Goal: Task Accomplishment & Management: Manage account settings

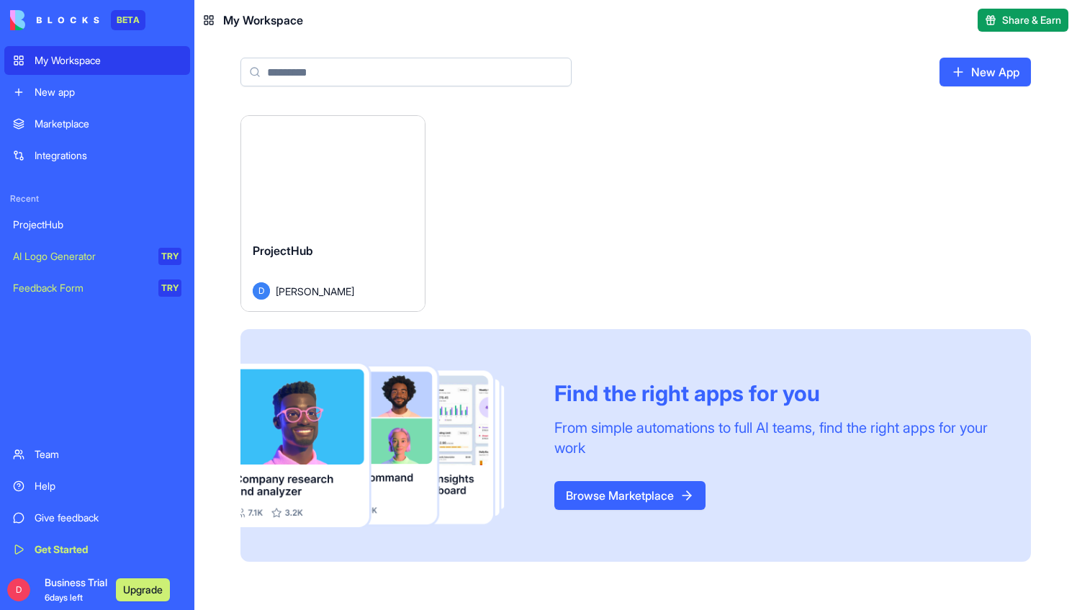
click at [325, 176] on button "Launch" at bounding box center [333, 173] width 108 height 29
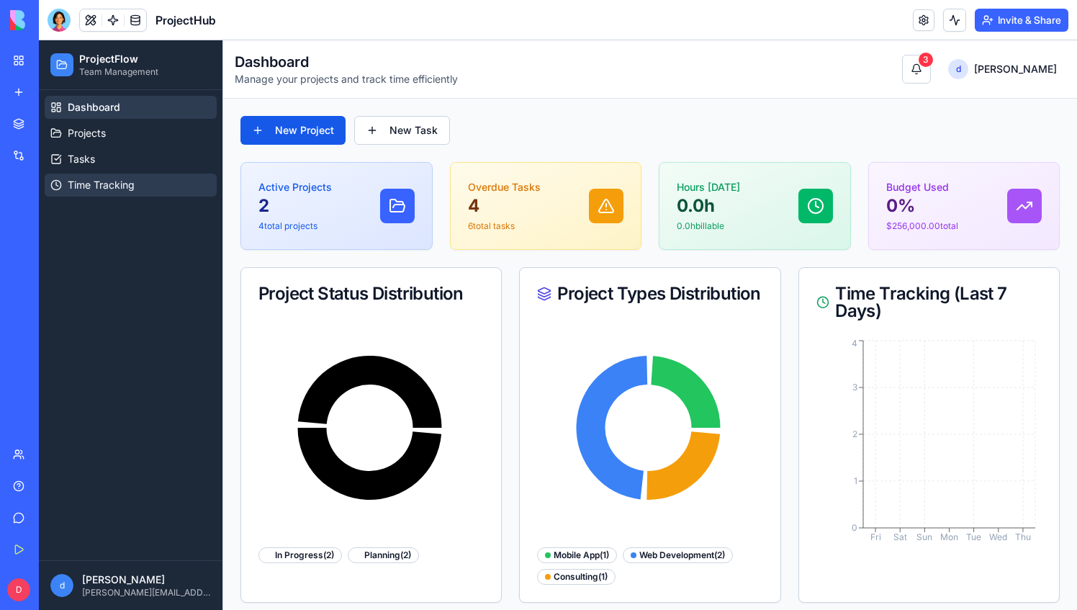
click at [85, 178] on span "Time Tracking" at bounding box center [101, 185] width 67 height 14
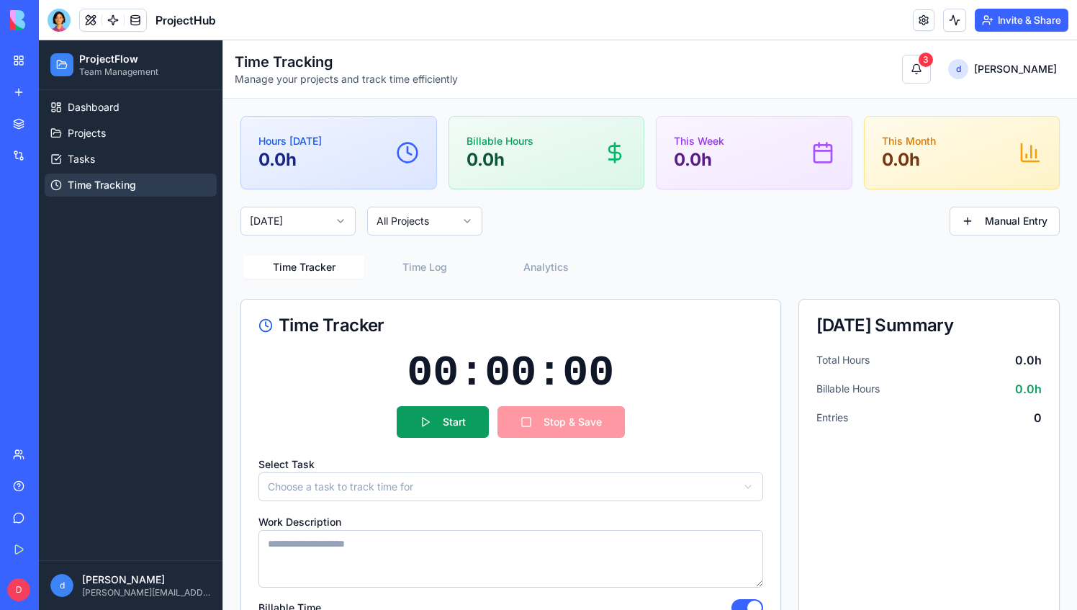
click at [470, 223] on html "ProjectFlow Team Management Dashboard Projects Tasks Time Tracking d dale [EMAI…" at bounding box center [558, 345] width 1038 height 611
click at [537, 211] on html "ProjectFlow Team Management Dashboard Projects Tasks Time Tracking d dale [EMAI…" at bounding box center [558, 345] width 1038 height 611
click at [105, 135] on span "Projects" at bounding box center [87, 133] width 38 height 14
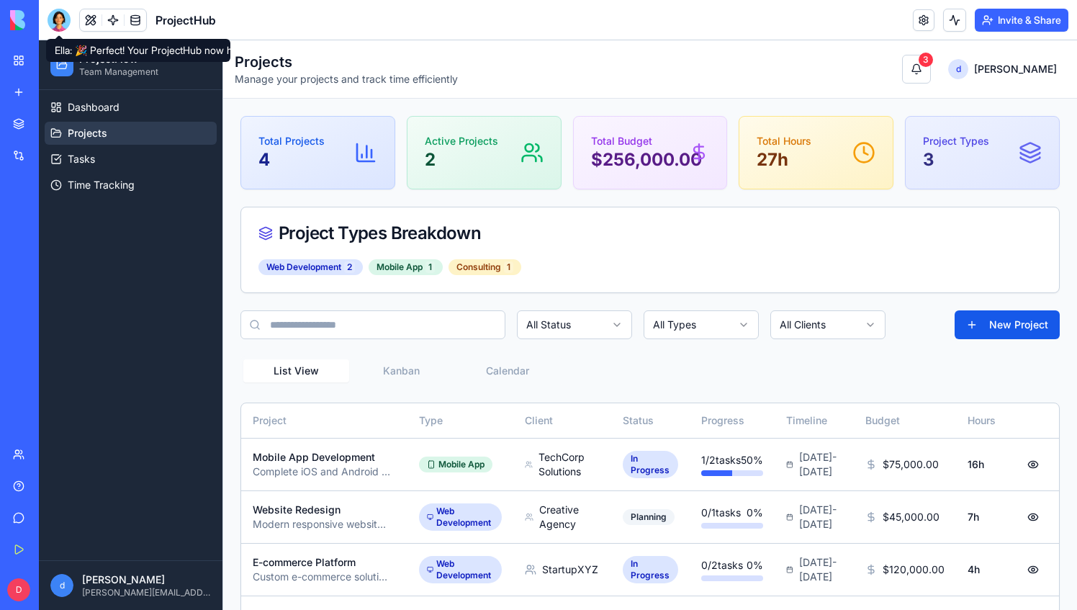
click at [53, 18] on div at bounding box center [59, 20] width 23 height 23
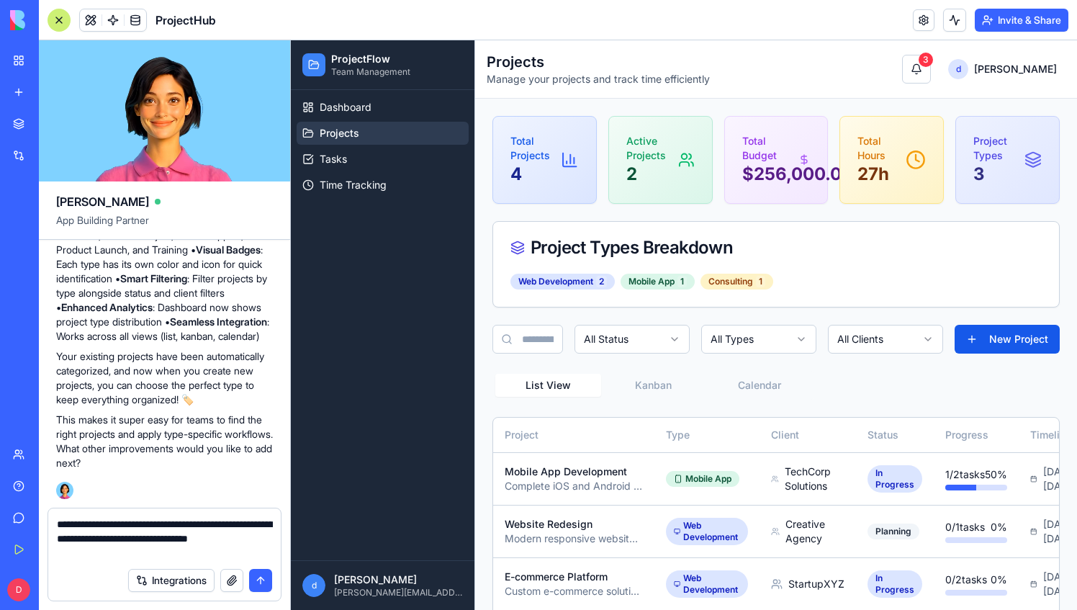
type textarea "**********"
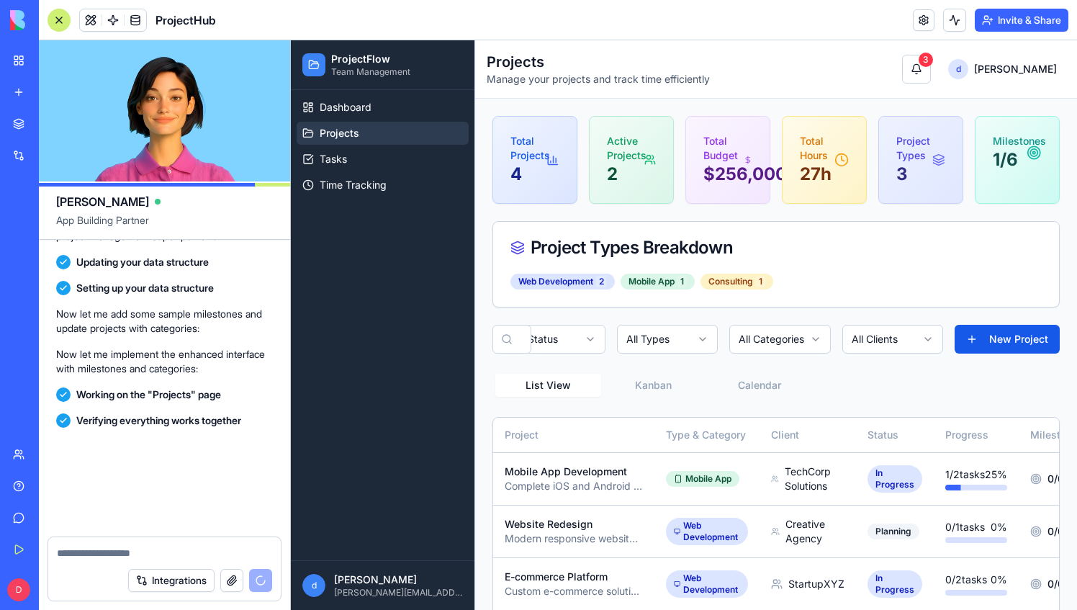
scroll to position [3037, 0]
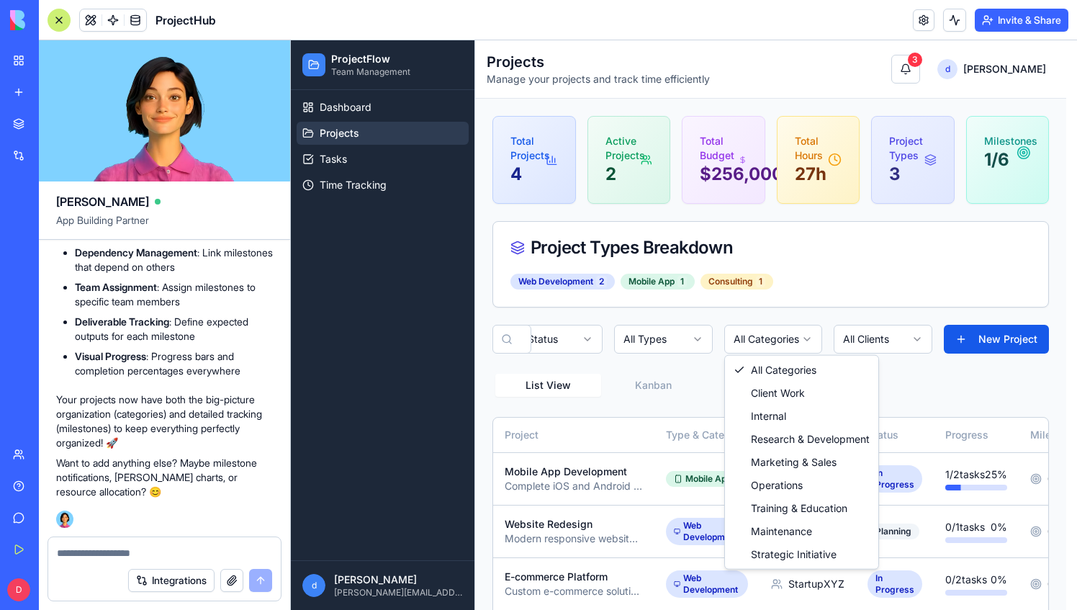
click at [800, 339] on html "ProjectFlow Team Management Dashboard Projects Tasks Time Tracking d dale [EMAI…" at bounding box center [684, 374] width 786 height 669
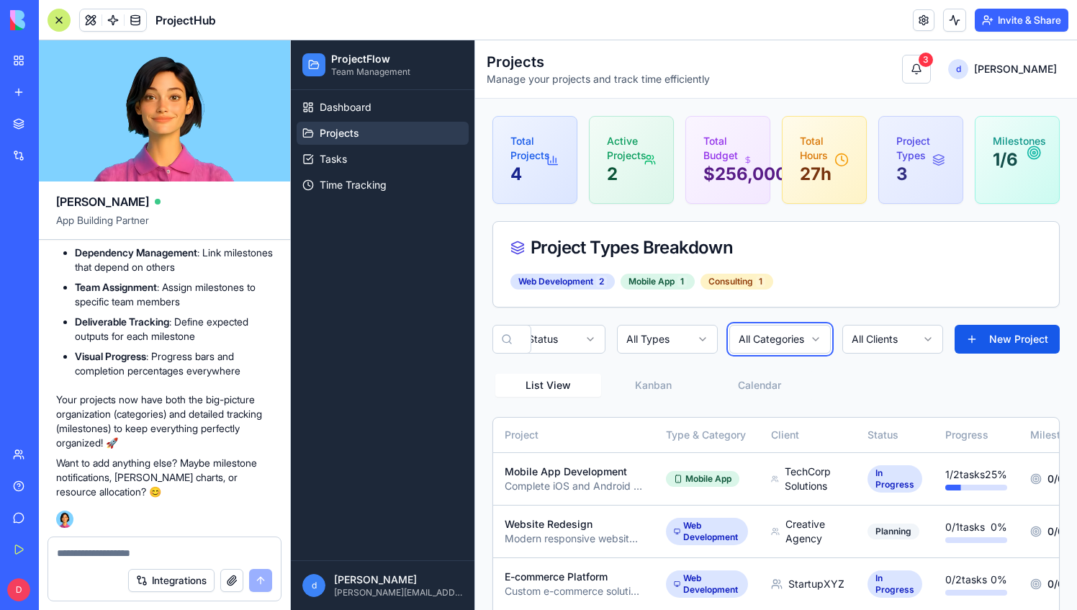
click at [833, 283] on html "ProjectFlow Team Management Dashboard Projects Tasks Time Tracking d dale [EMAI…" at bounding box center [684, 374] width 786 height 669
click at [976, 339] on button "New Project" at bounding box center [1006, 339] width 105 height 29
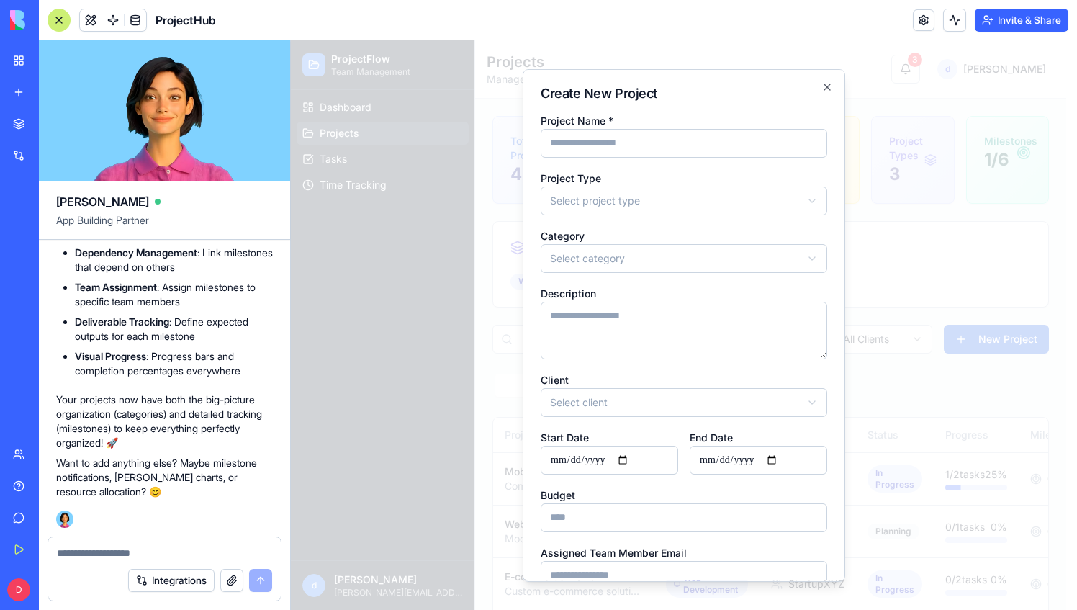
click at [619, 209] on body "ProjectFlow Team Management Dashboard Projects Tasks Time Tracking d dale [EMAI…" at bounding box center [678, 374] width 775 height 669
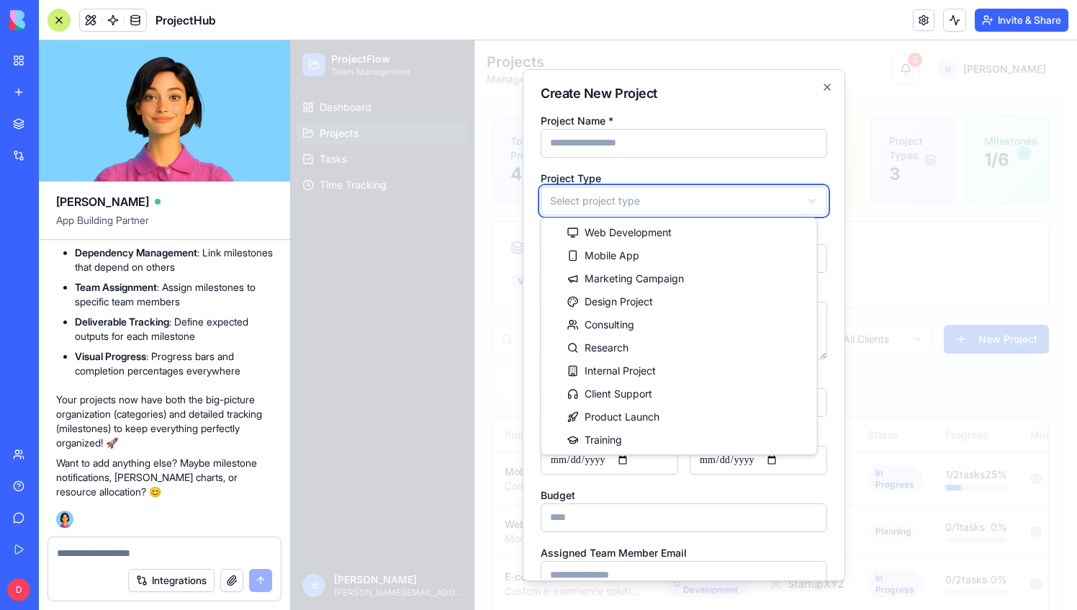
click at [620, 199] on body "ProjectFlow Team Management Dashboard Projects Tasks Time Tracking d dale [EMAI…" at bounding box center [678, 374] width 775 height 669
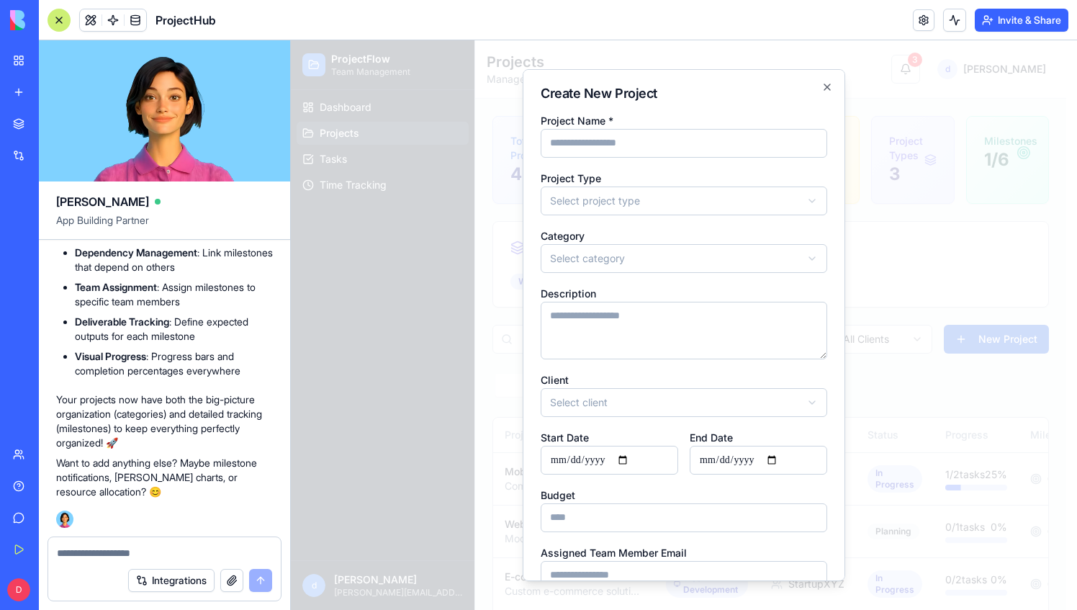
click at [620, 199] on body "ProjectFlow Team Management Dashboard Projects Tasks Time Tracking d dale [EMAI…" at bounding box center [678, 374] width 775 height 669
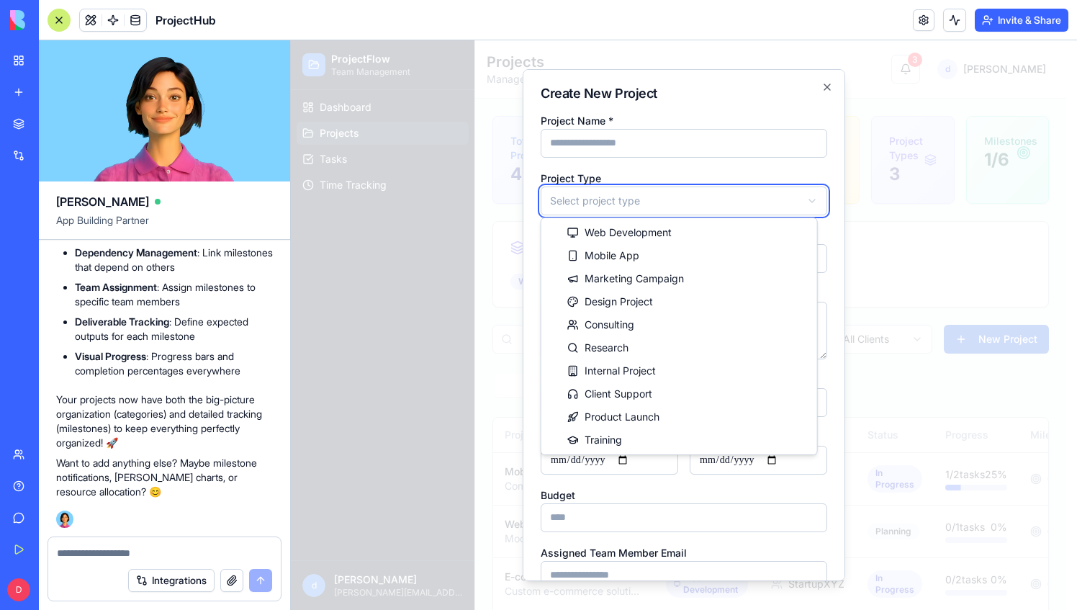
click at [620, 199] on body "ProjectFlow Team Management Dashboard Projects Tasks Time Tracking d dale [EMAI…" at bounding box center [678, 374] width 775 height 669
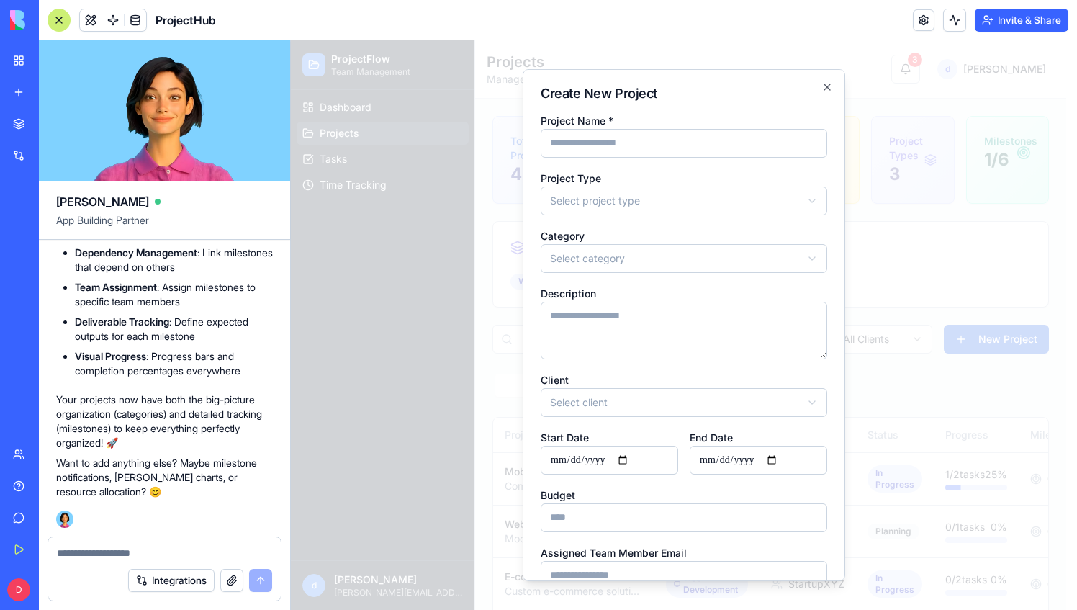
click at [620, 199] on body "ProjectFlow Team Management Dashboard Projects Tasks Time Tracking d dale [EMAI…" at bounding box center [678, 374] width 775 height 669
click at [407, 184] on div at bounding box center [684, 324] width 786 height 569
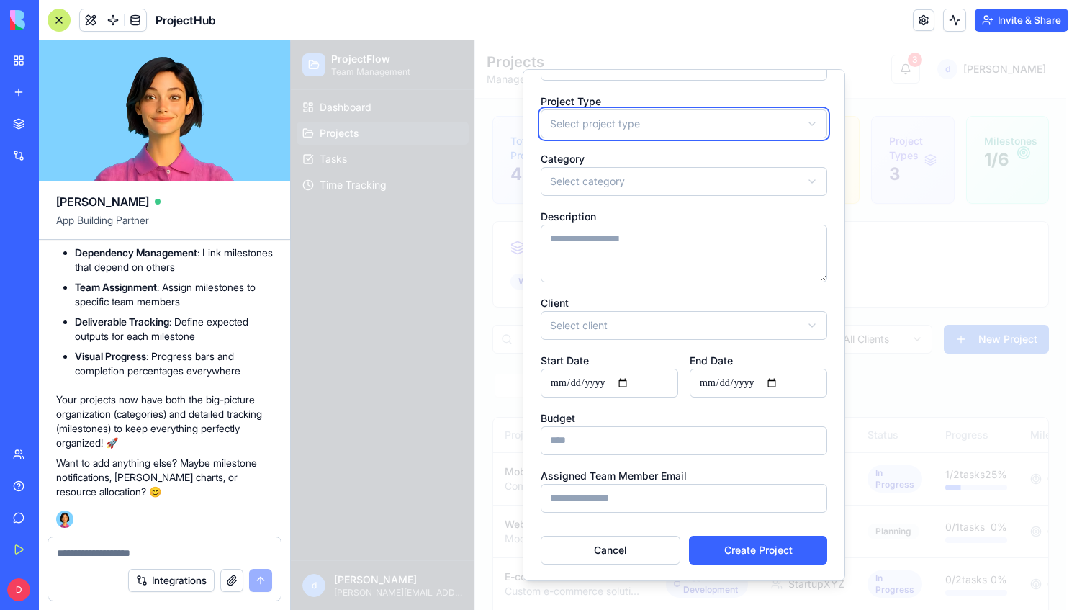
scroll to position [0, 0]
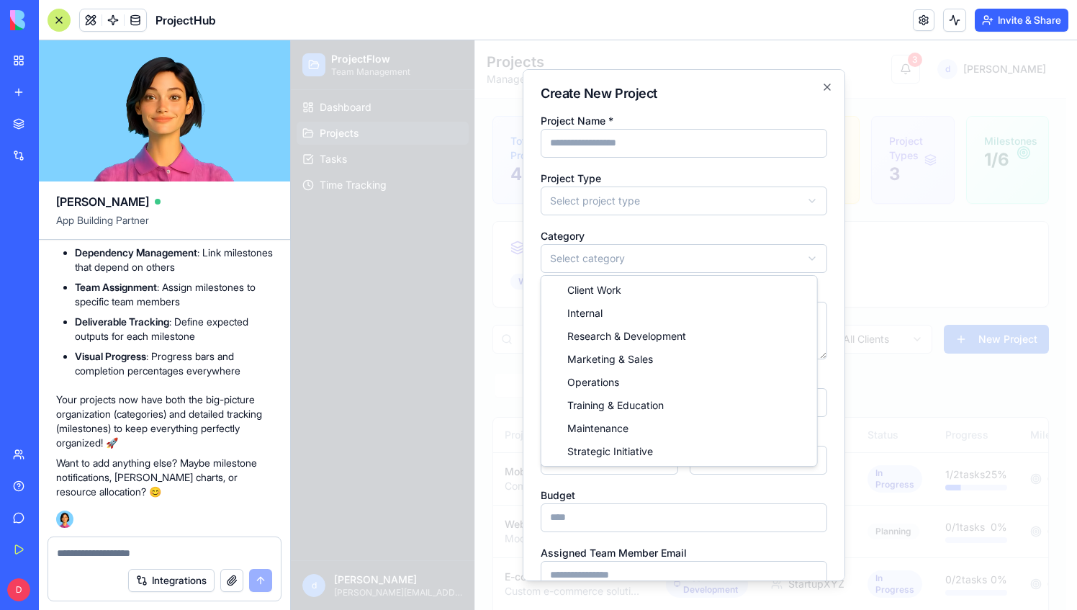
click at [610, 248] on body "ProjectFlow Team Management Dashboard Projects Tasks Time Tracking d dale [EMAI…" at bounding box center [678, 374] width 775 height 669
click at [602, 253] on body "ProjectFlow Team Management Dashboard Projects Tasks Time Tracking d dale [EMAI…" at bounding box center [678, 374] width 775 height 669
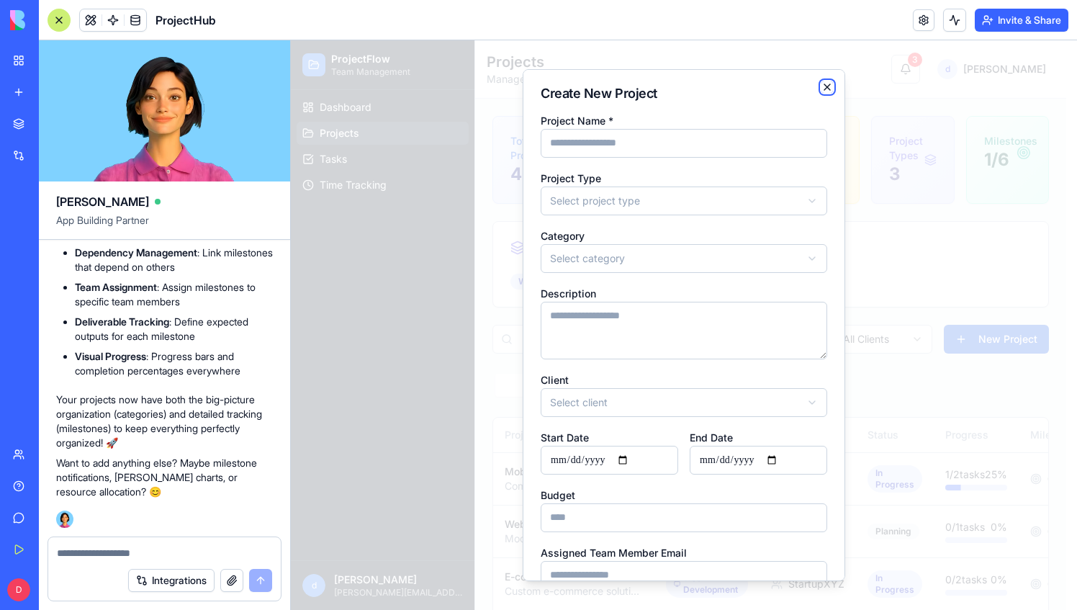
click at [821, 91] on icon "button" at bounding box center [827, 87] width 12 height 12
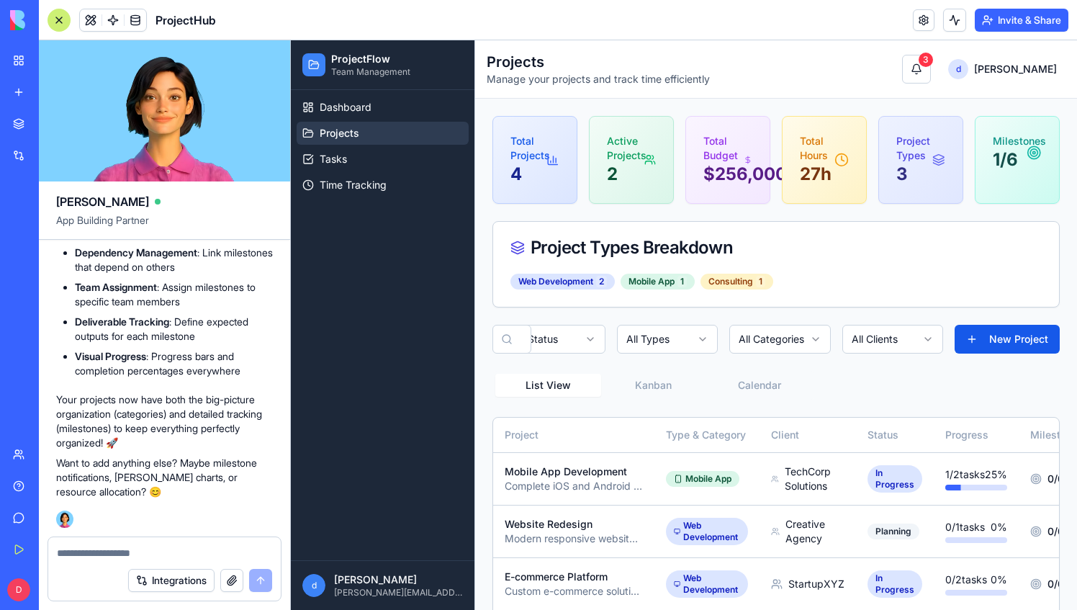
click at [483, 271] on div "Total Projects 4 Active Projects 2 Total Budget $256,000.00 Total Hours 27 h Pr…" at bounding box center [776, 404] width 602 height 610
click at [344, 126] on span "Projects" at bounding box center [340, 133] width 40 height 14
click at [344, 129] on span "Projects" at bounding box center [340, 133] width 40 height 14
click at [356, 107] on span "Dashboard" at bounding box center [346, 107] width 52 height 14
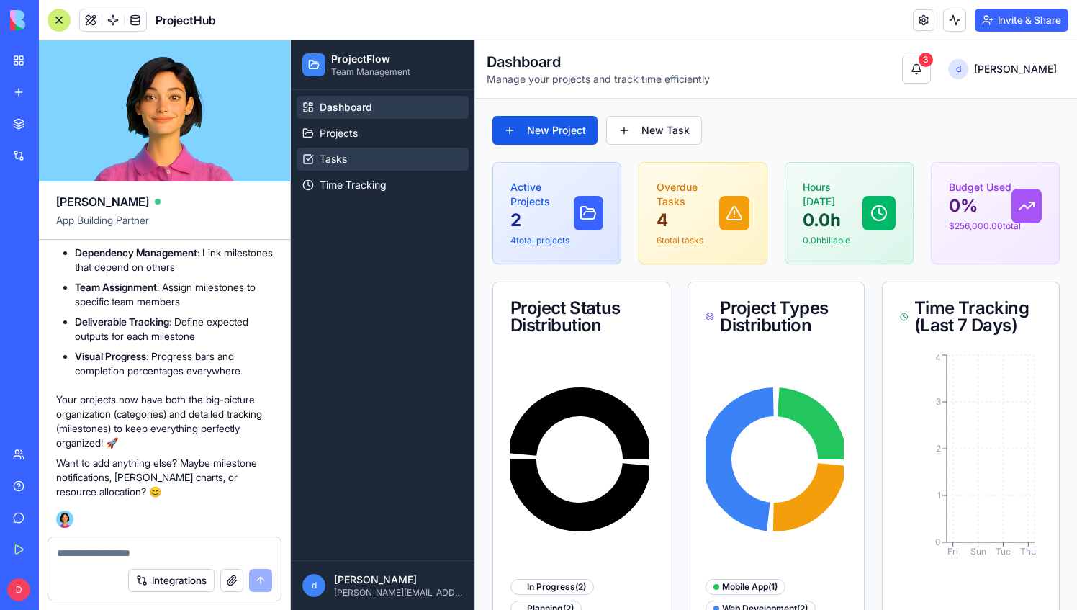
click at [343, 152] on span "Tasks" at bounding box center [333, 159] width 27 height 14
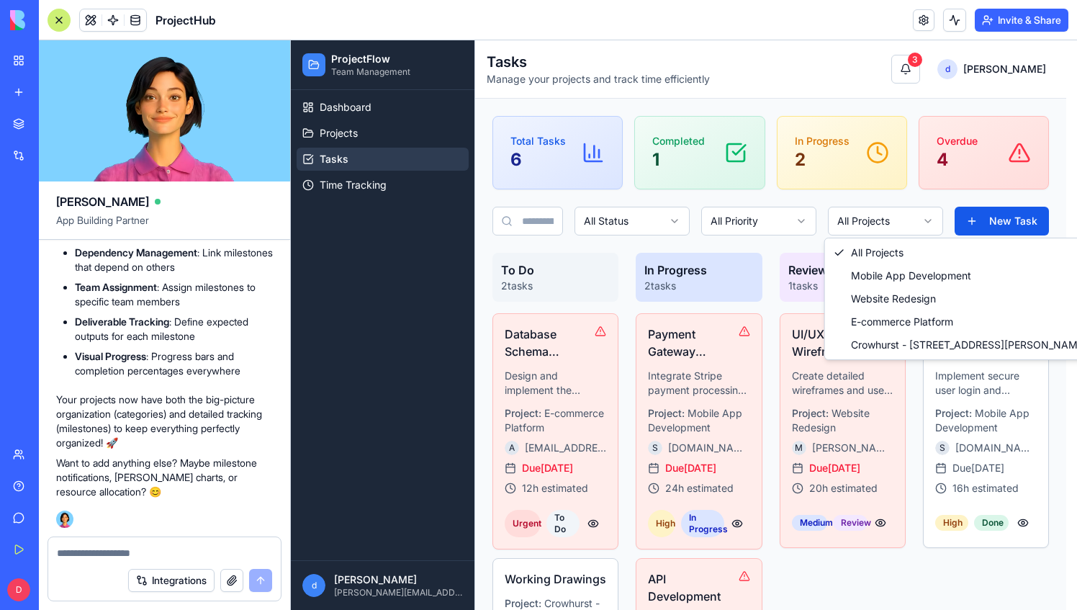
click at [918, 223] on html "ProjectFlow Team Management Dashboard Projects Tasks Time Tracking d dale [EMAI…" at bounding box center [684, 425] width 786 height 771
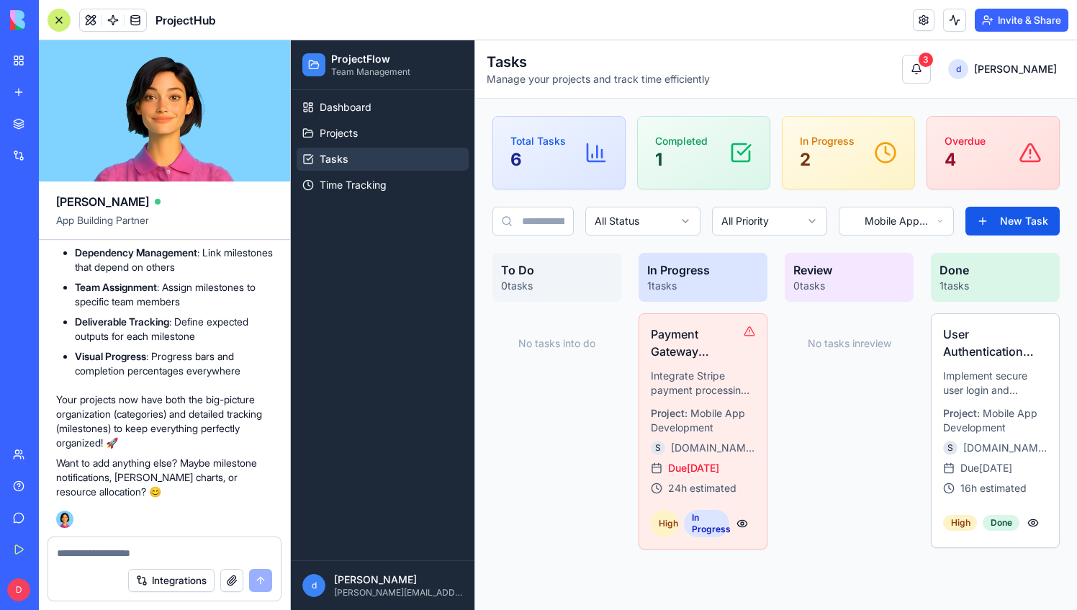
drag, startPoint x: 880, startPoint y: 275, endPoint x: 564, endPoint y: 451, distance: 361.5
click at [564, 451] on div "No tasks in to do" at bounding box center [556, 457] width 129 height 288
click at [12, 60] on link "My Workspace" at bounding box center [33, 60] width 58 height 29
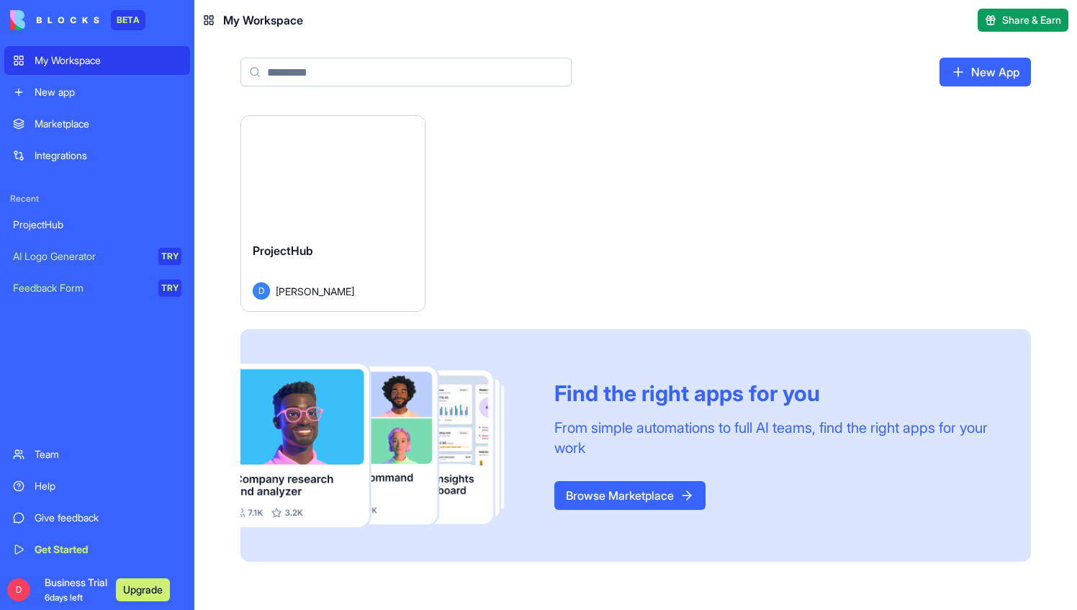
click at [48, 217] on div "ProjectHub" at bounding box center [97, 224] width 168 height 14
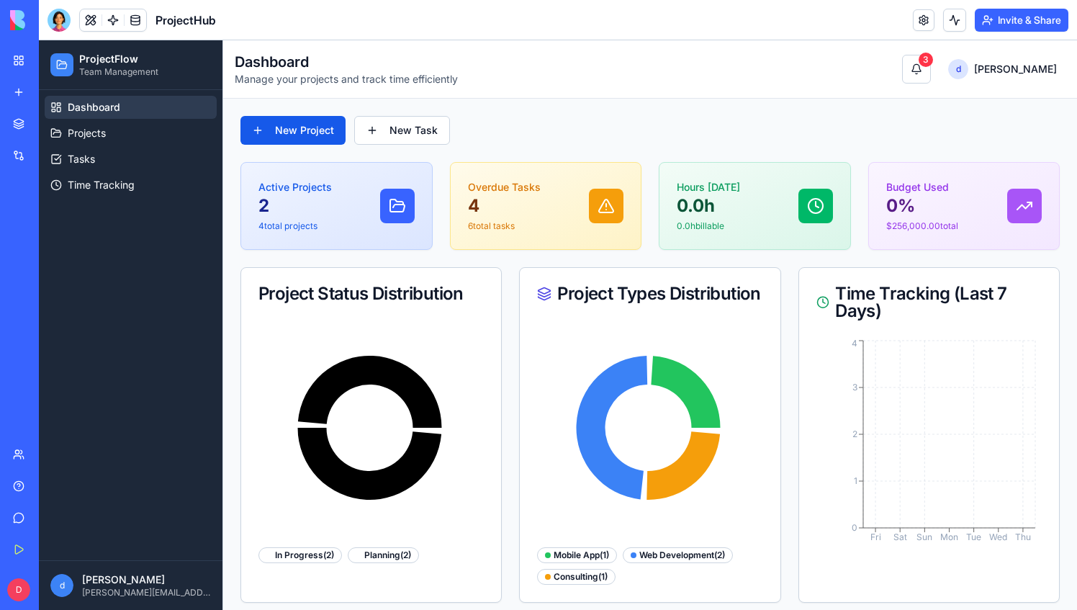
click at [65, 6] on header "ProjectHub Invite & Share" at bounding box center [558, 20] width 1038 height 40
click at [65, 14] on div at bounding box center [59, 20] width 23 height 23
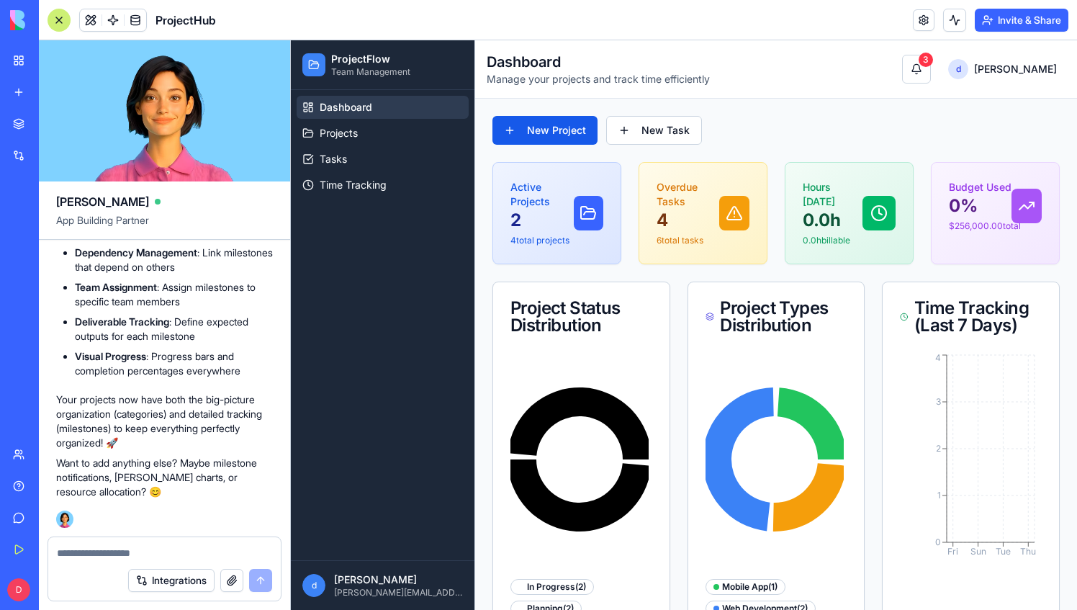
scroll to position [3037, 0]
click at [122, 554] on textarea at bounding box center [164, 553] width 215 height 14
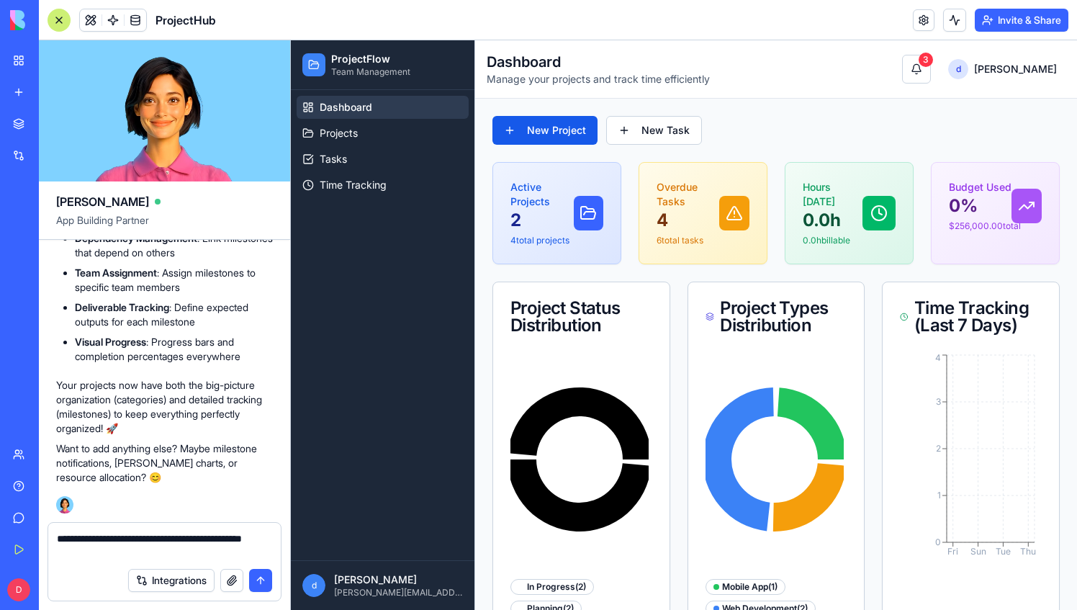
type textarea "**********"
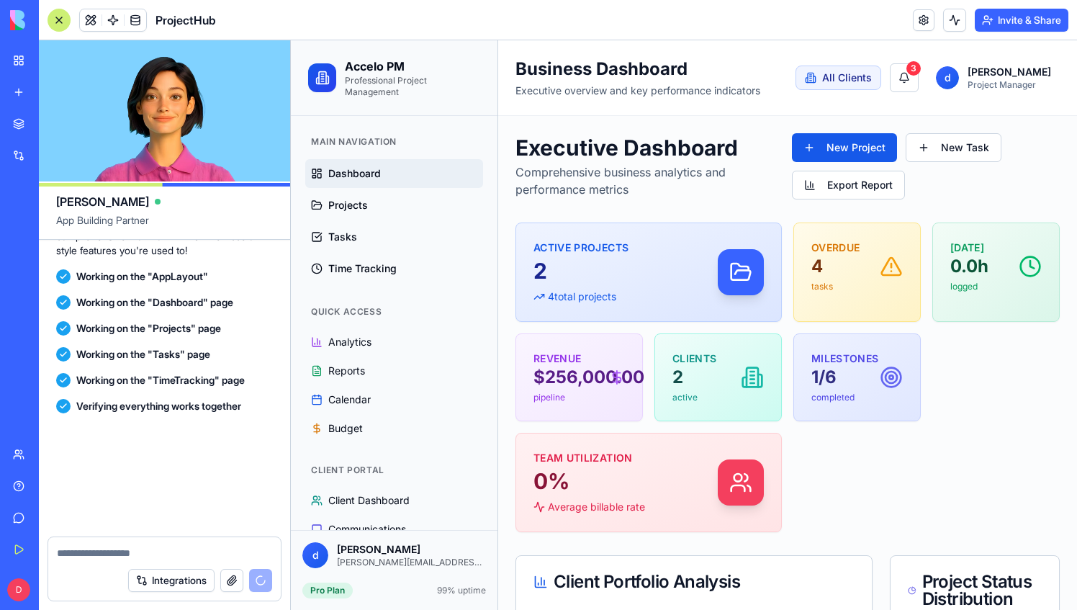
scroll to position [4387, 0]
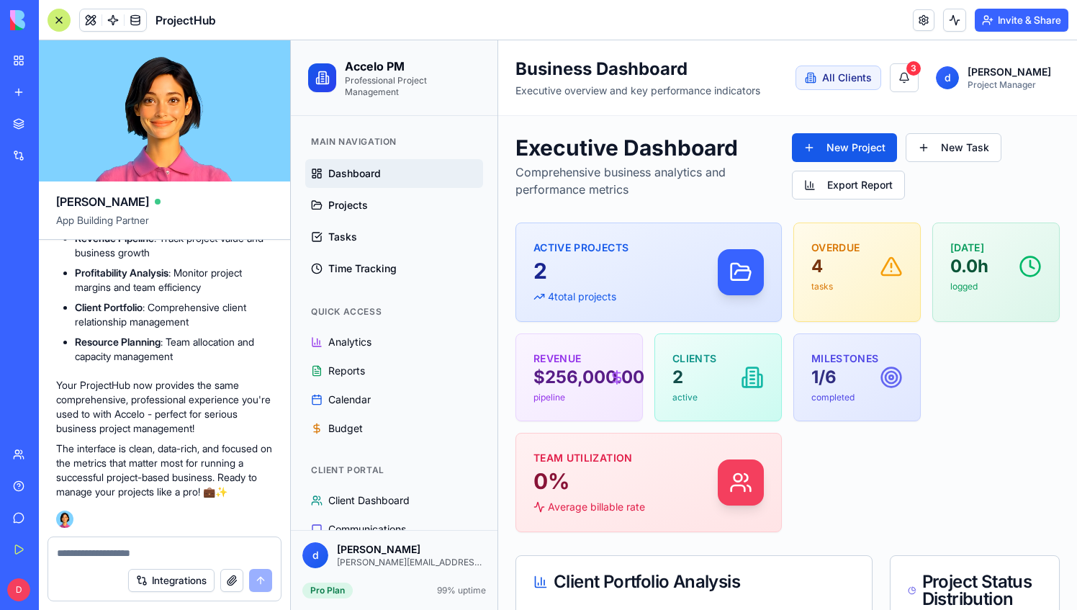
click at [62, 19] on div at bounding box center [59, 20] width 23 height 23
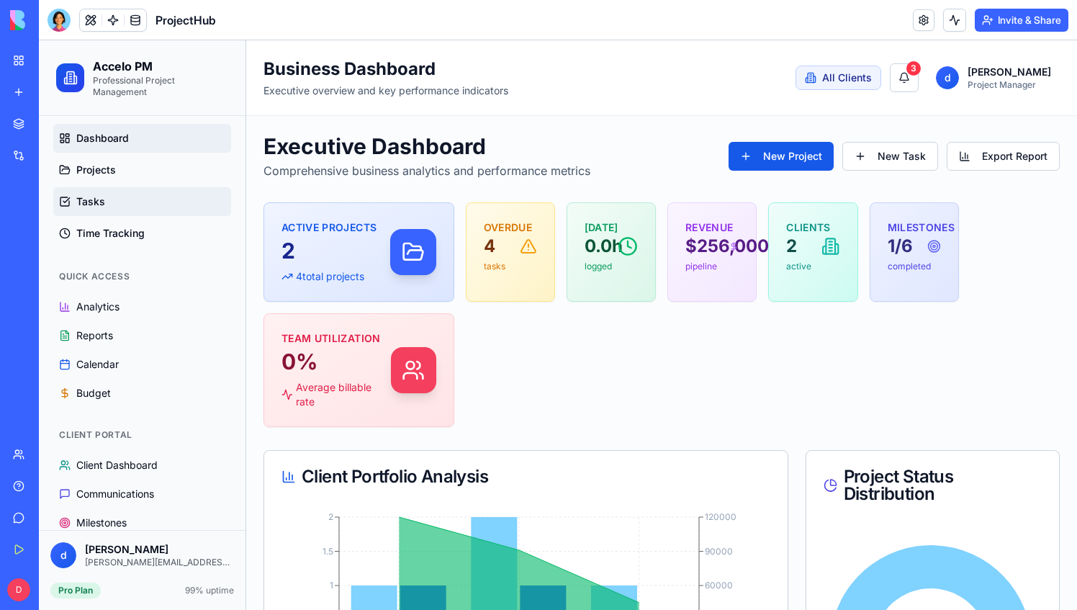
scroll to position [54, 0]
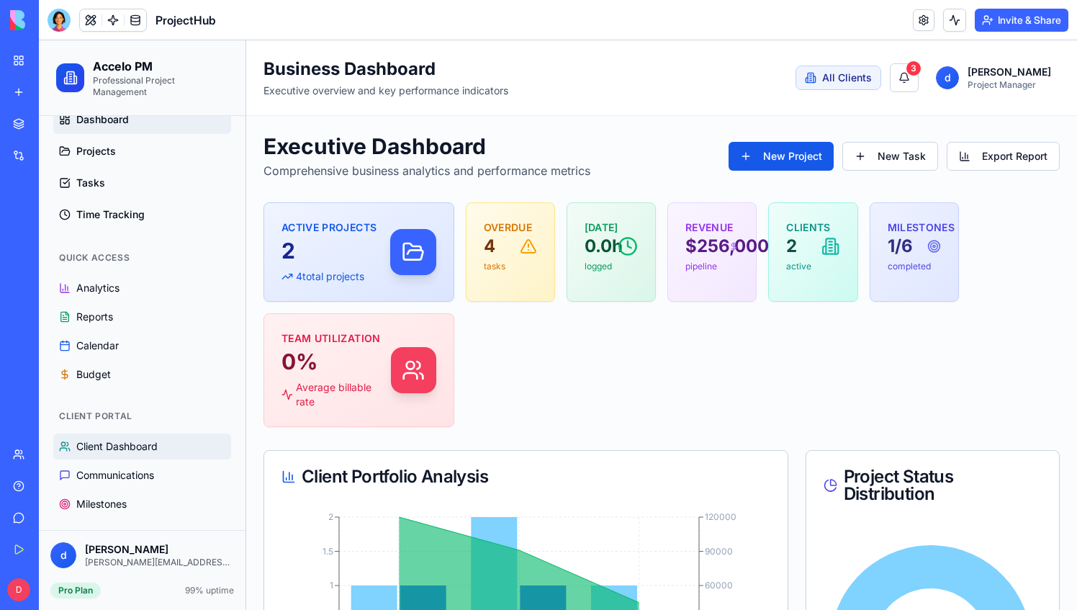
click at [127, 444] on span "Client Dashboard" at bounding box center [116, 446] width 81 height 14
click at [129, 442] on span "Client Dashboard" at bounding box center [116, 446] width 81 height 14
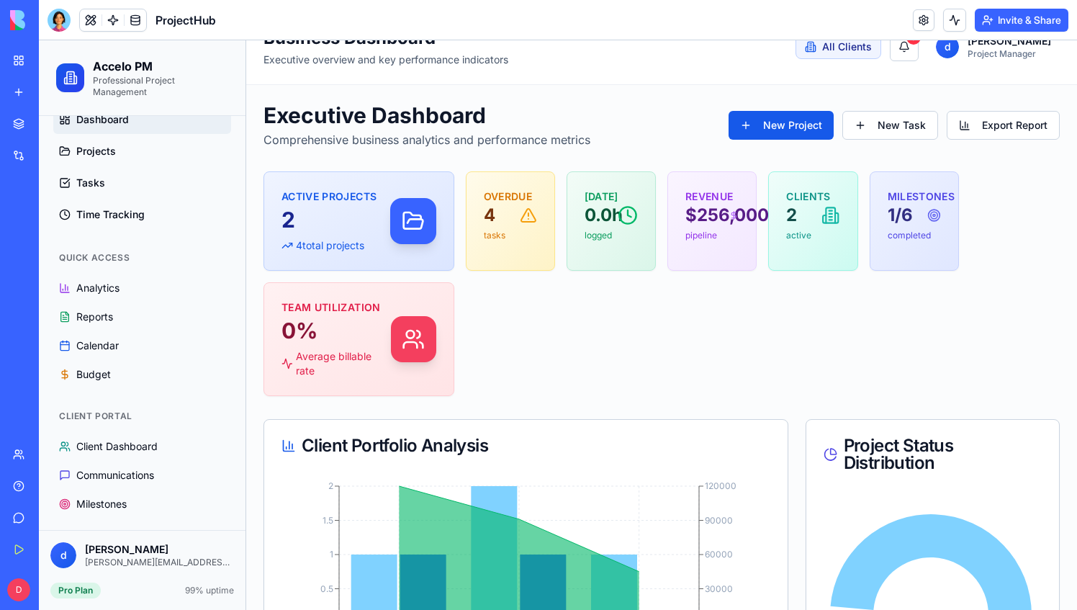
scroll to position [0, 0]
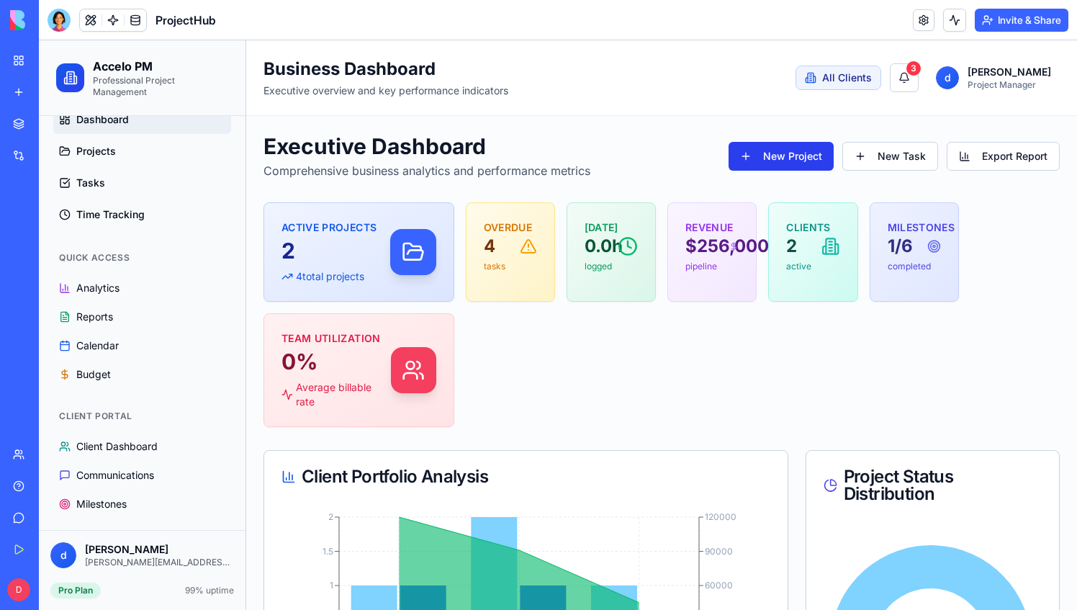
click at [785, 159] on button "New Project" at bounding box center [780, 156] width 105 height 29
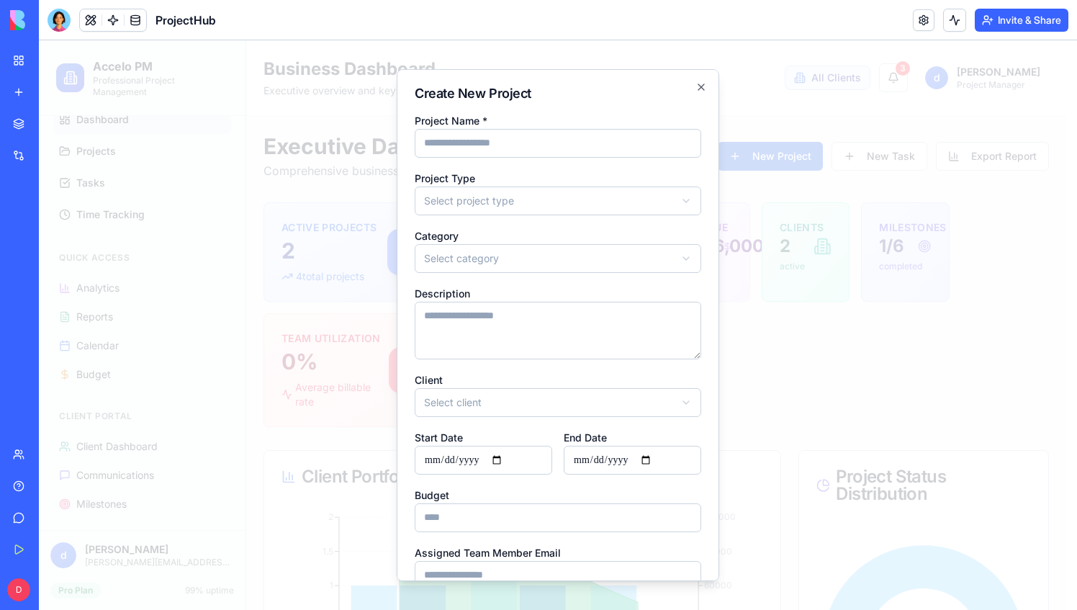
click at [877, 319] on div at bounding box center [558, 324] width 1038 height 569
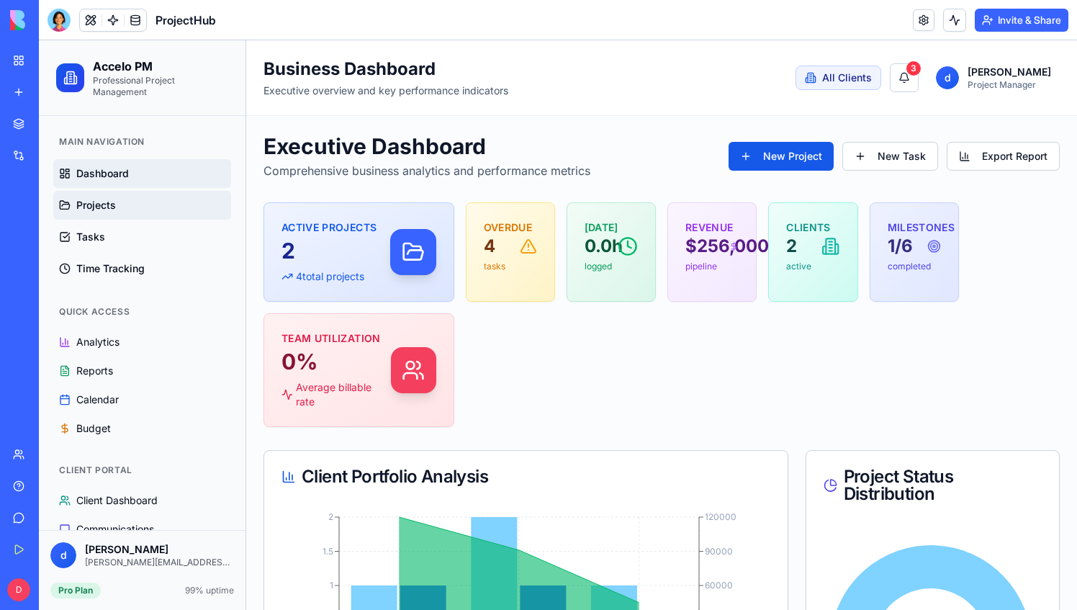
click at [97, 209] on span "Projects" at bounding box center [96, 205] width 40 height 14
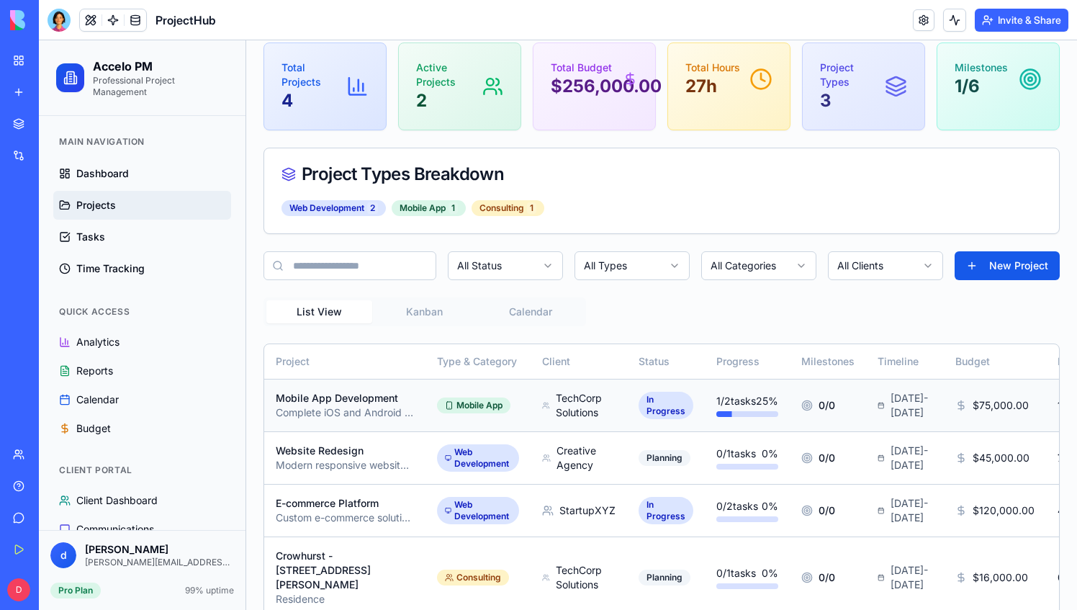
scroll to position [72, 0]
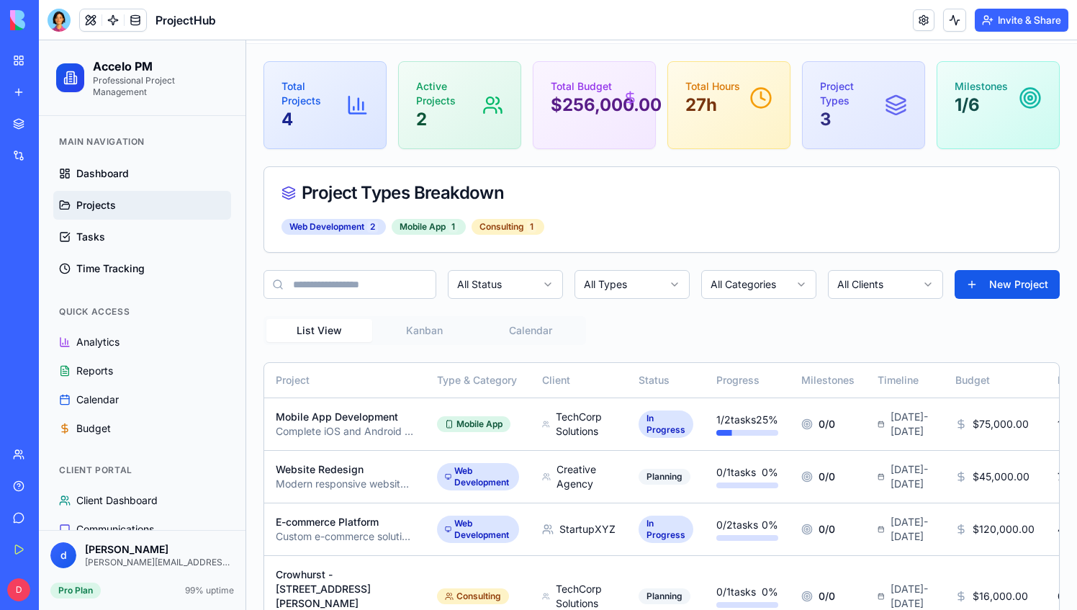
click at [349, 286] on input at bounding box center [349, 284] width 173 height 29
click at [543, 291] on html "Accelo PM Professional Project Management Main Navigation Dashboard Projects Ta…" at bounding box center [558, 311] width 1038 height 686
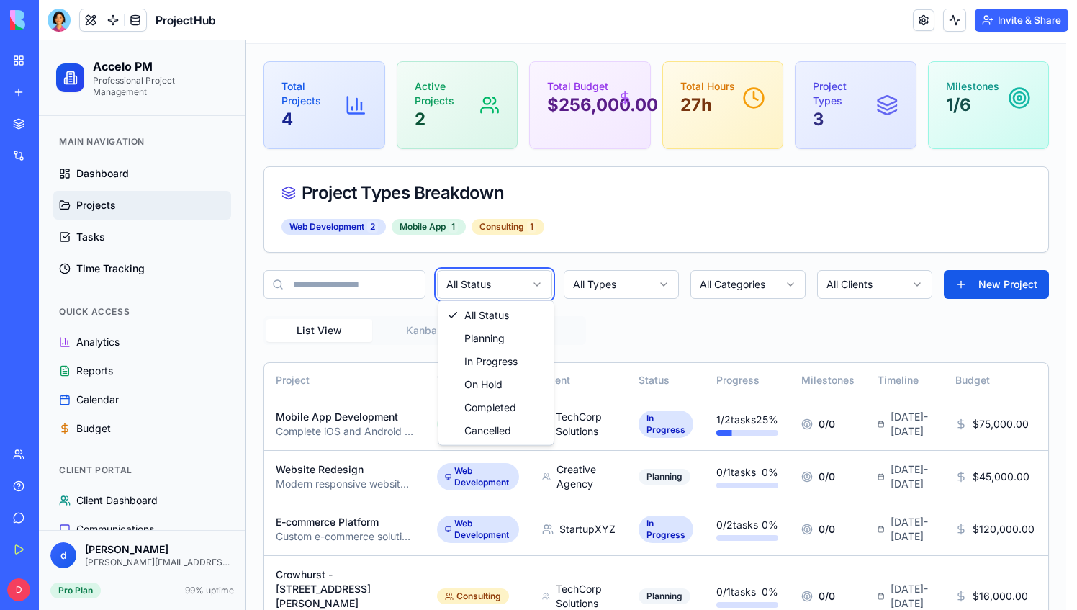
click at [628, 285] on html "Accelo PM Professional Project Management Main Navigation Dashboard Projects Ta…" at bounding box center [558, 311] width 1038 height 686
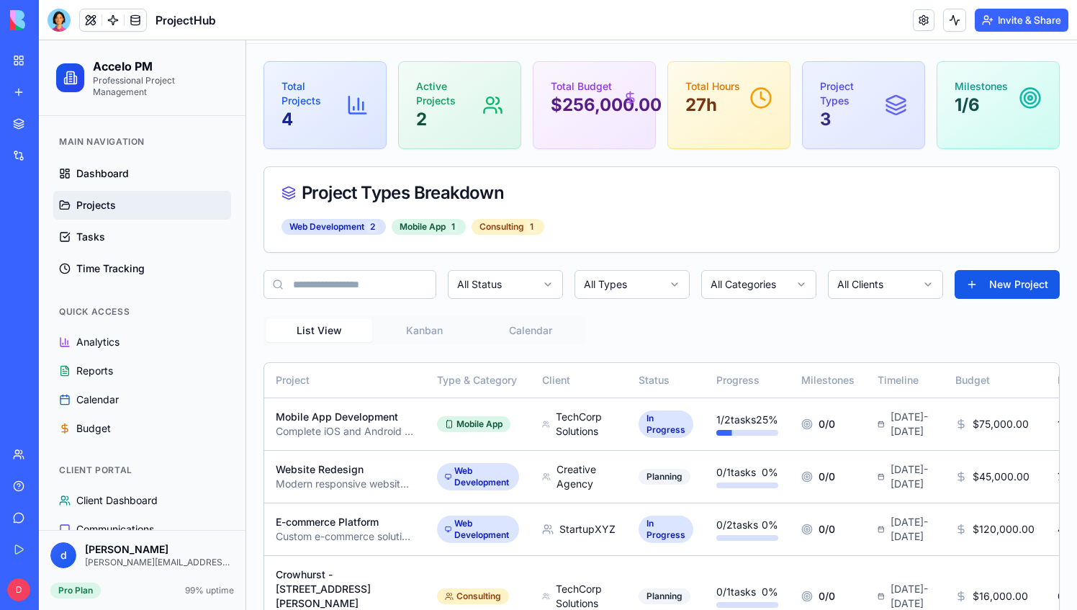
click at [628, 285] on html "Accelo PM Professional Project Management Main Navigation Dashboard Projects Ta…" at bounding box center [558, 311] width 1038 height 686
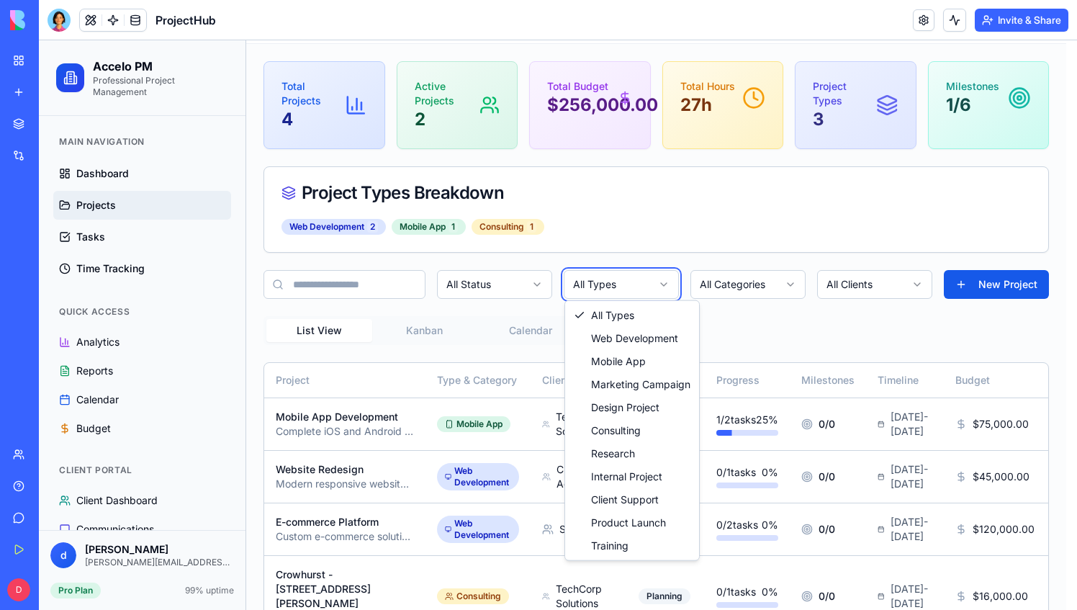
click at [628, 285] on html "Accelo PM Professional Project Management Main Navigation Dashboard Projects Ta…" at bounding box center [558, 311] width 1038 height 686
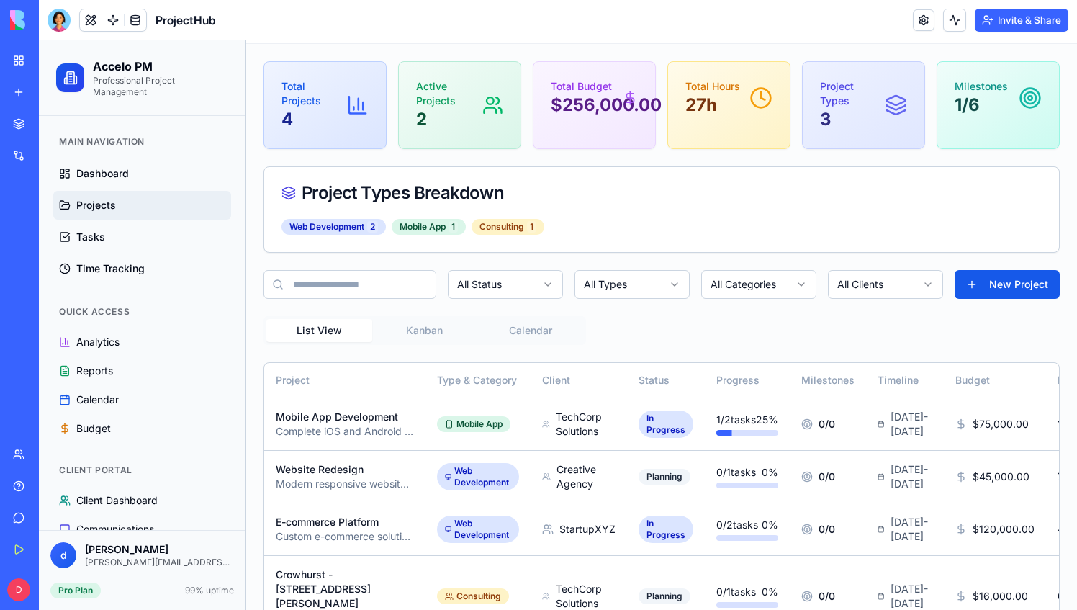
click at [726, 288] on html "Accelo PM Professional Project Management Main Navigation Dashboard Projects Ta…" at bounding box center [558, 311] width 1038 height 686
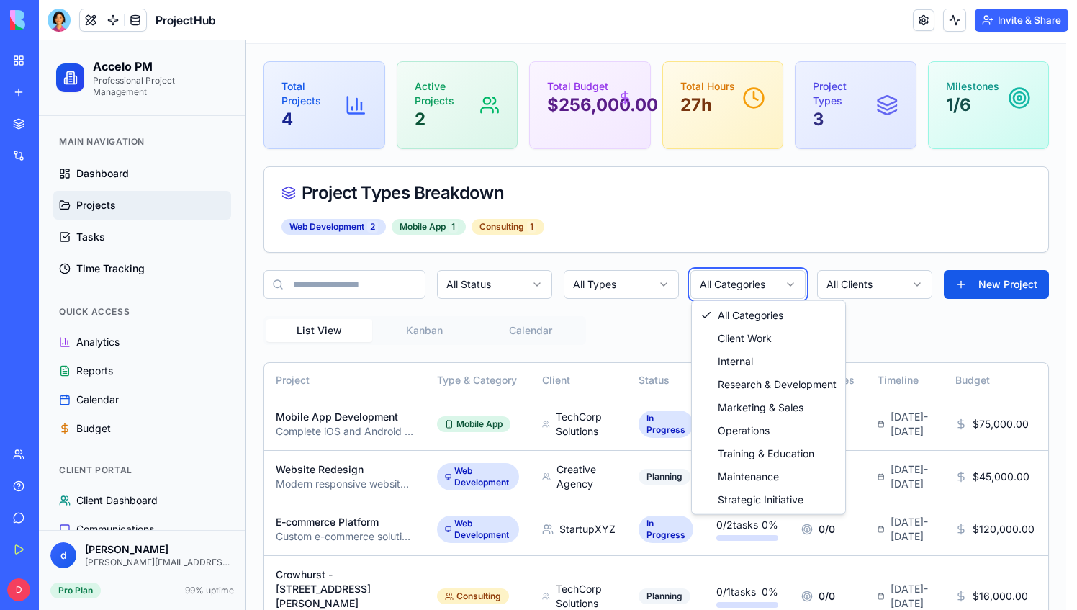
click at [926, 317] on html "Accelo PM Professional Project Management Main Navigation Dashboard Projects Ta…" at bounding box center [558, 311] width 1038 height 686
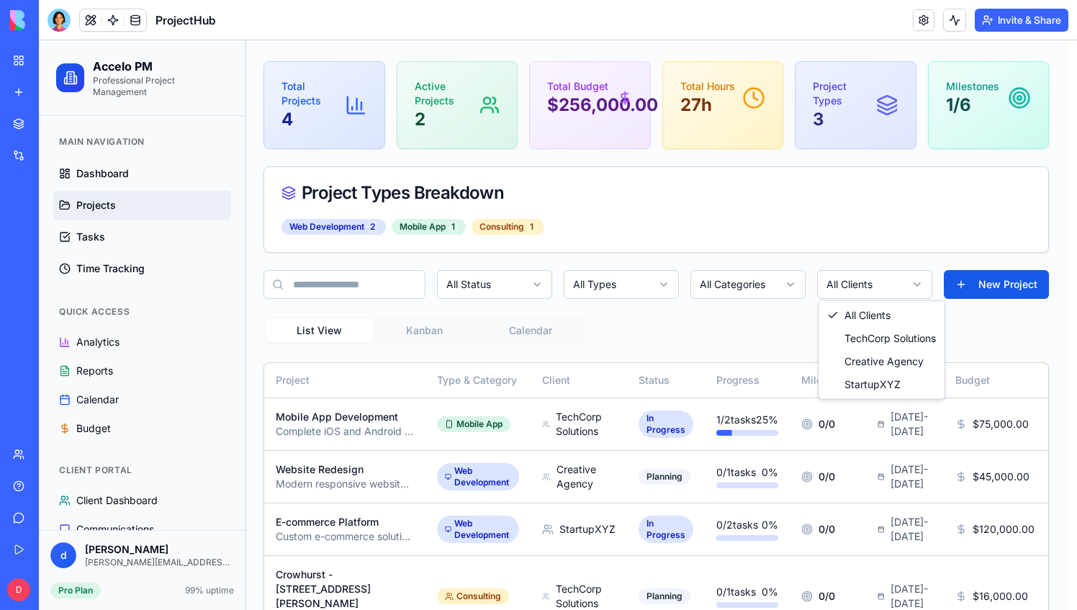
click at [922, 291] on html "Accelo PM Professional Project Management Main Navigation Dashboard Projects Ta…" at bounding box center [558, 311] width 1038 height 686
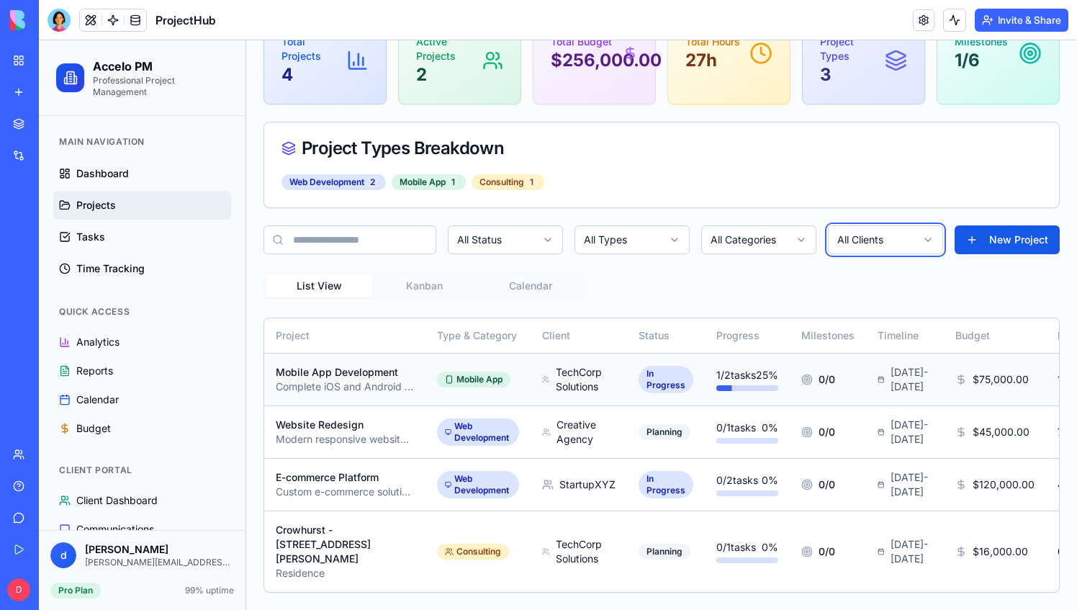
scroll to position [181, 0]
click at [328, 548] on div "Crowhurst - [STREET_ADDRESS][PERSON_NAME]" at bounding box center [345, 544] width 138 height 43
click at [347, 537] on div "Crowhurst - [STREET_ADDRESS][PERSON_NAME]" at bounding box center [345, 544] width 138 height 43
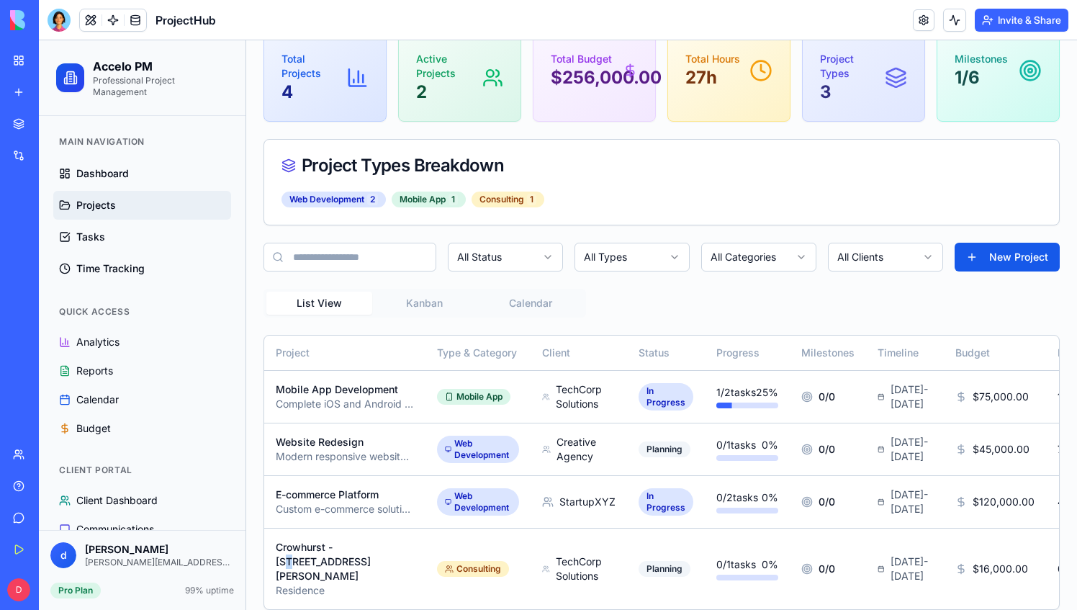
scroll to position [0, 0]
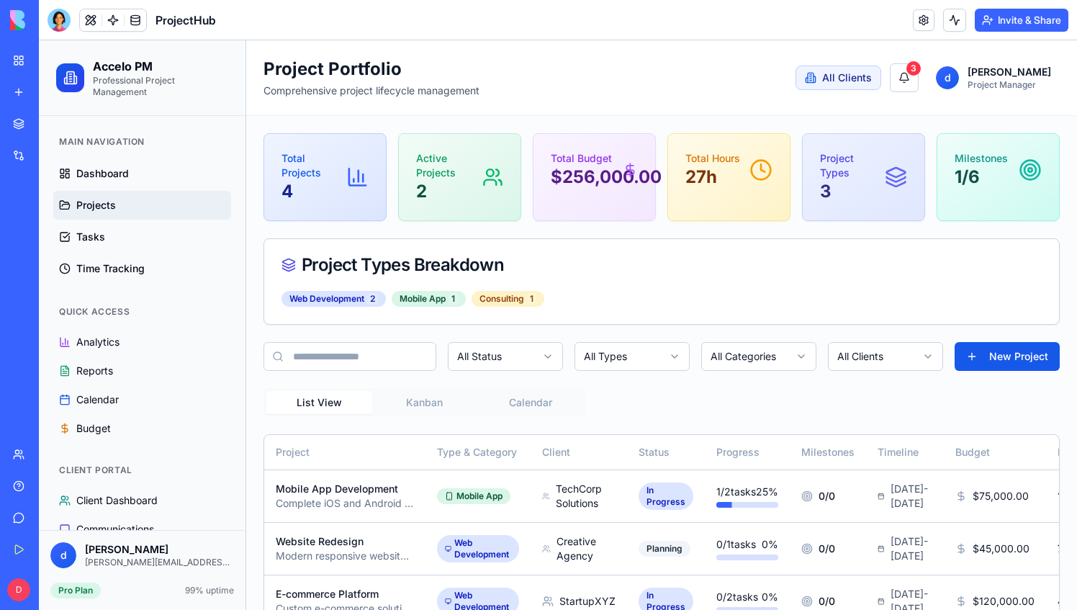
click at [94, 209] on span "Projects" at bounding box center [96, 205] width 40 height 14
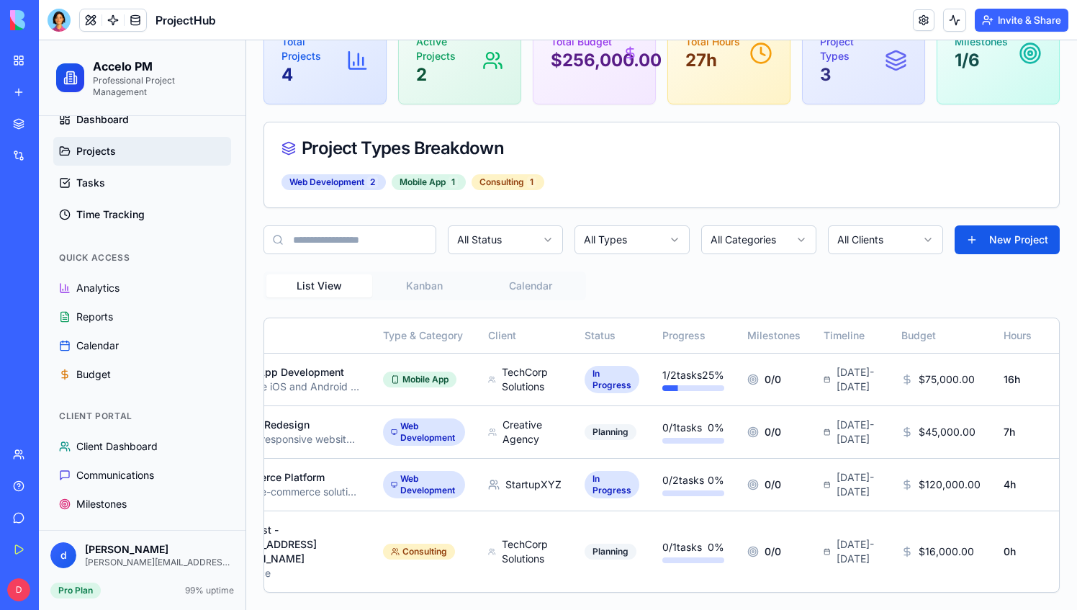
scroll to position [0, 66]
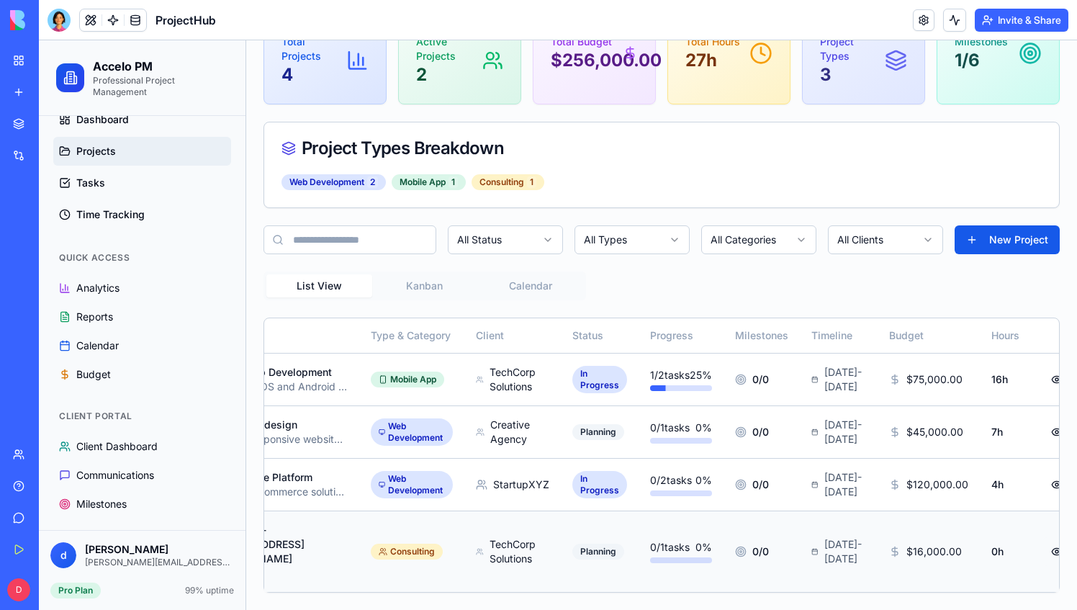
click at [1042, 546] on button at bounding box center [1056, 551] width 29 height 29
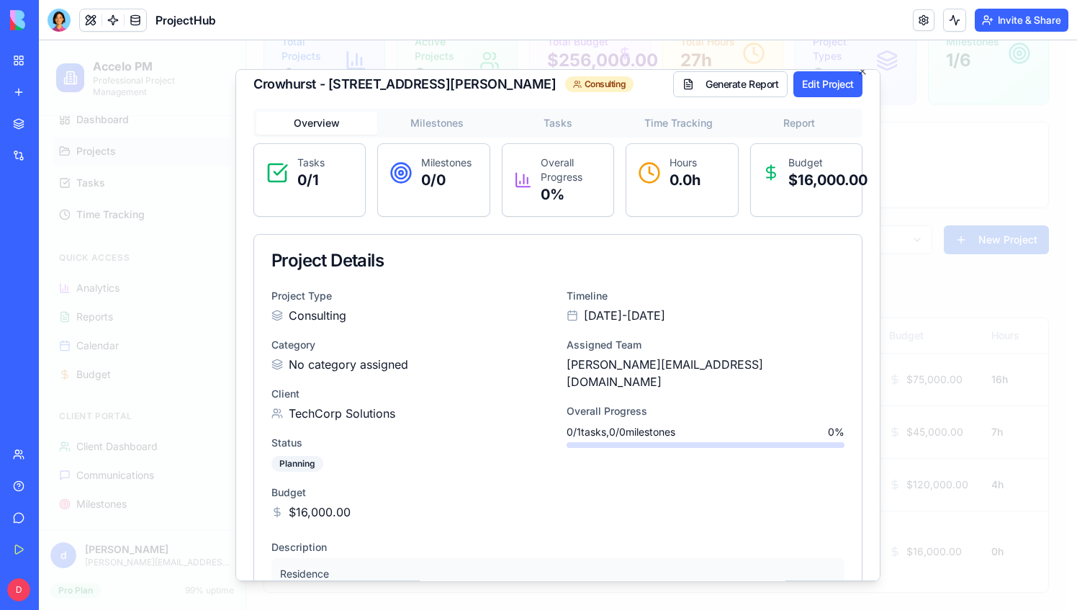
scroll to position [0, 0]
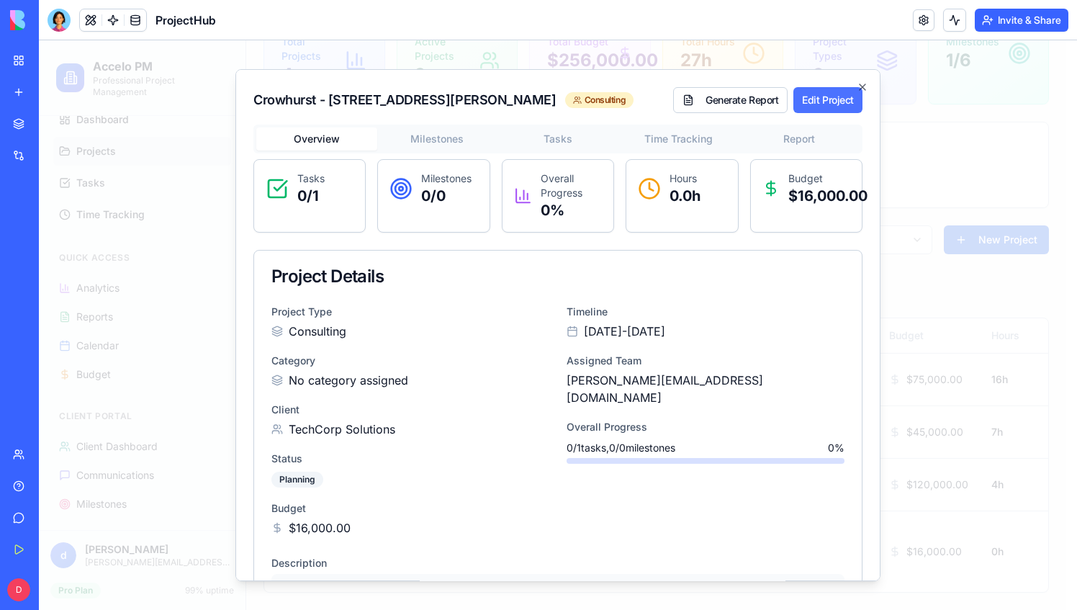
click at [809, 99] on button "Edit Project" at bounding box center [827, 100] width 69 height 26
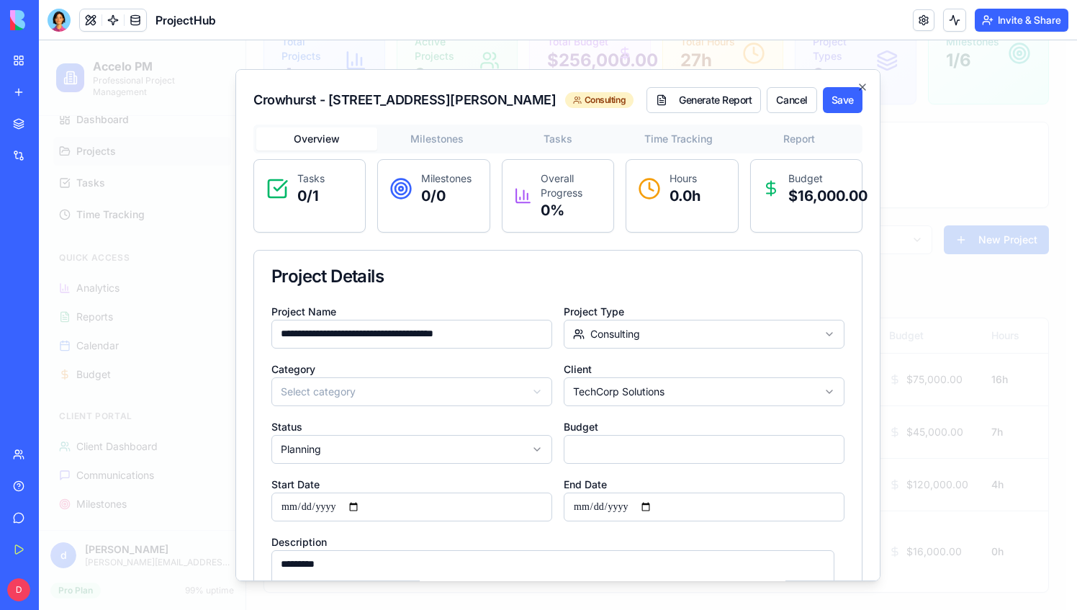
click at [437, 281] on div "Project Details" at bounding box center [557, 276] width 573 height 17
click at [405, 325] on input "**********" at bounding box center [411, 334] width 281 height 29
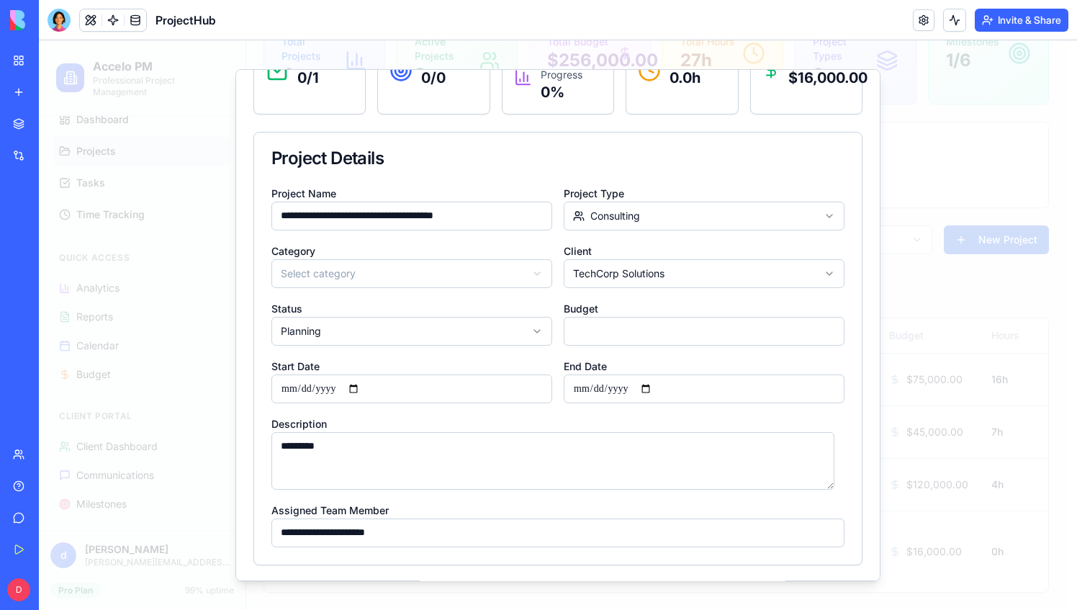
click at [660, 217] on body "Accelo PM Professional Project Management Main Navigation Dashboard Projects Ta…" at bounding box center [552, 267] width 1027 height 686
click at [674, 276] on body "Accelo PM Professional Project Management Main Navigation Dashboard Projects Ta…" at bounding box center [552, 267] width 1027 height 686
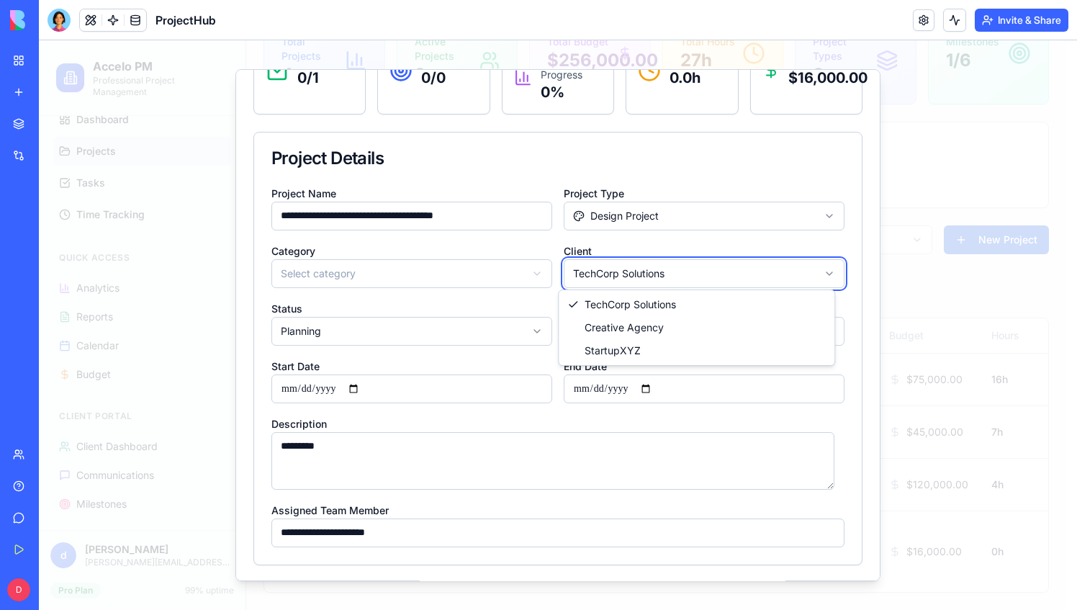
click at [674, 276] on body "Accelo PM Professional Project Management Main Navigation Dashboard Projects Ta…" at bounding box center [552, 267] width 1027 height 686
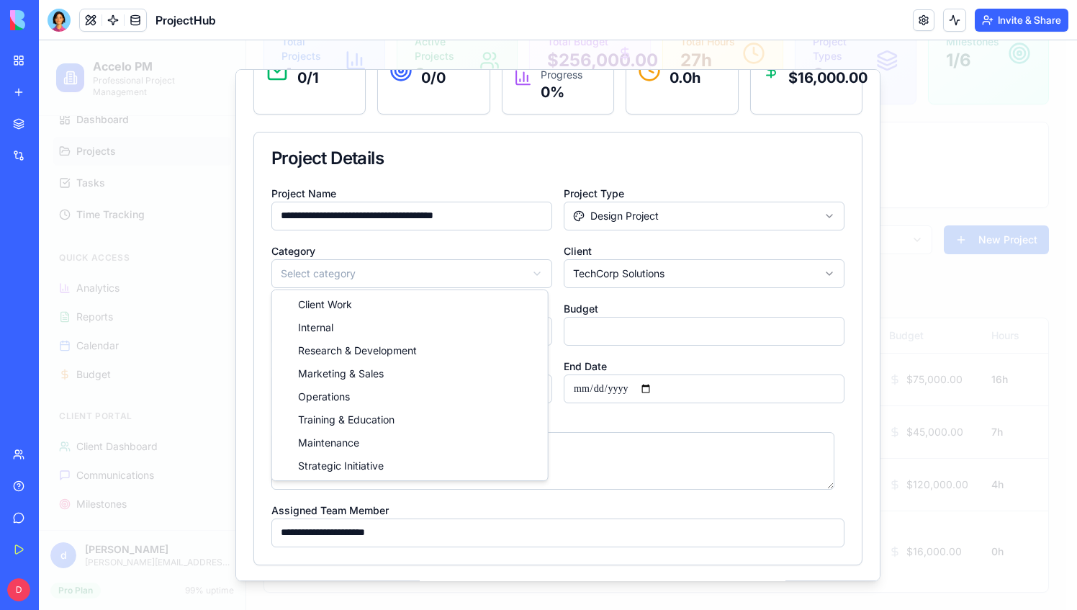
click at [335, 274] on body "Accelo PM Professional Project Management Main Navigation Dashboard Projects Ta…" at bounding box center [552, 267] width 1027 height 686
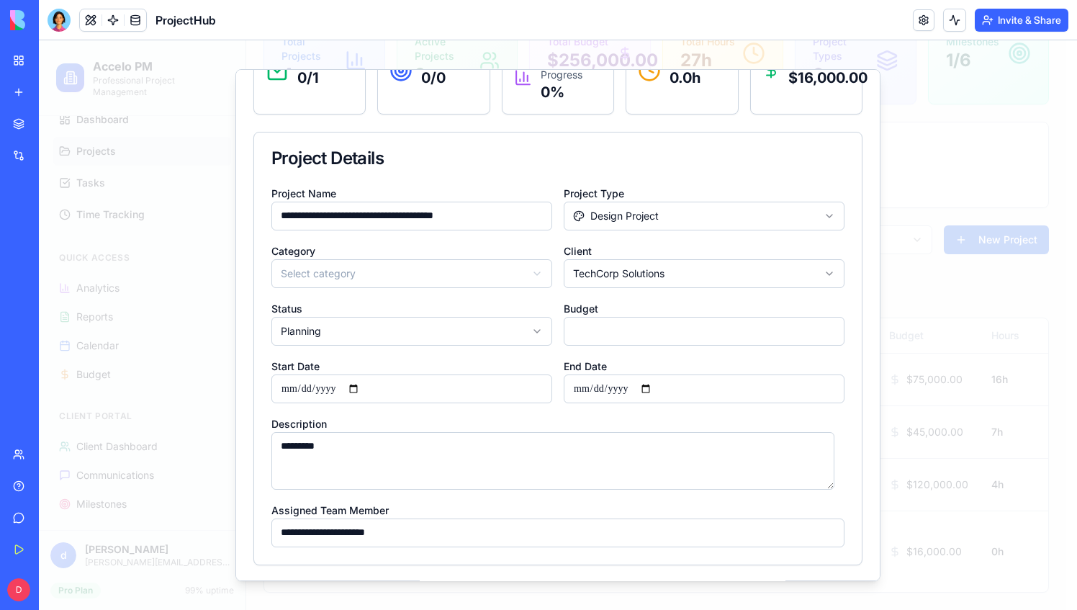
click at [464, 497] on div "**********" at bounding box center [557, 365] width 573 height 363
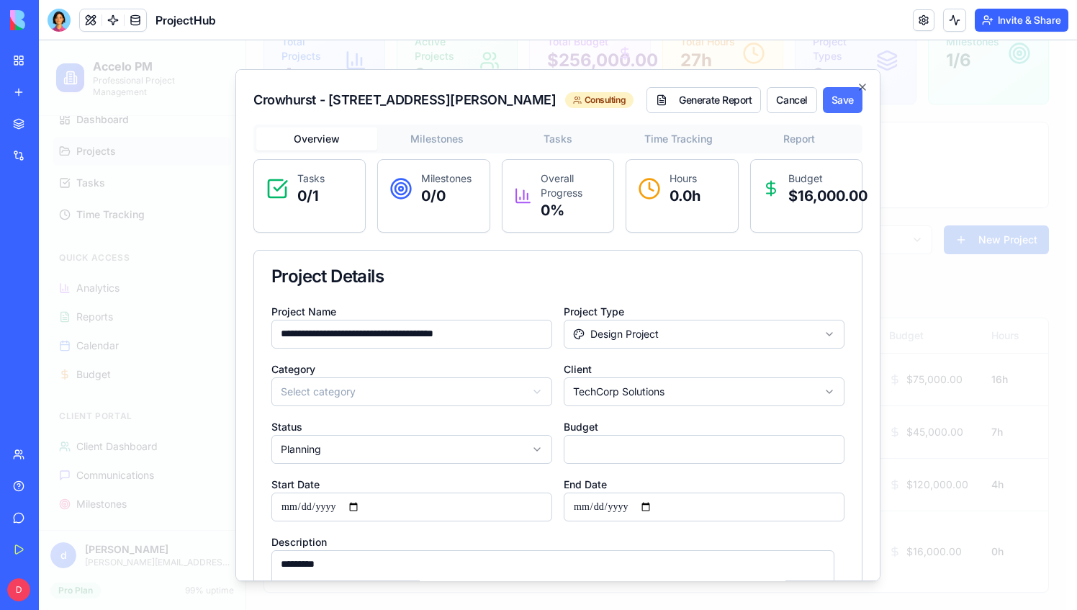
click at [834, 101] on button "Save" at bounding box center [843, 100] width 40 height 26
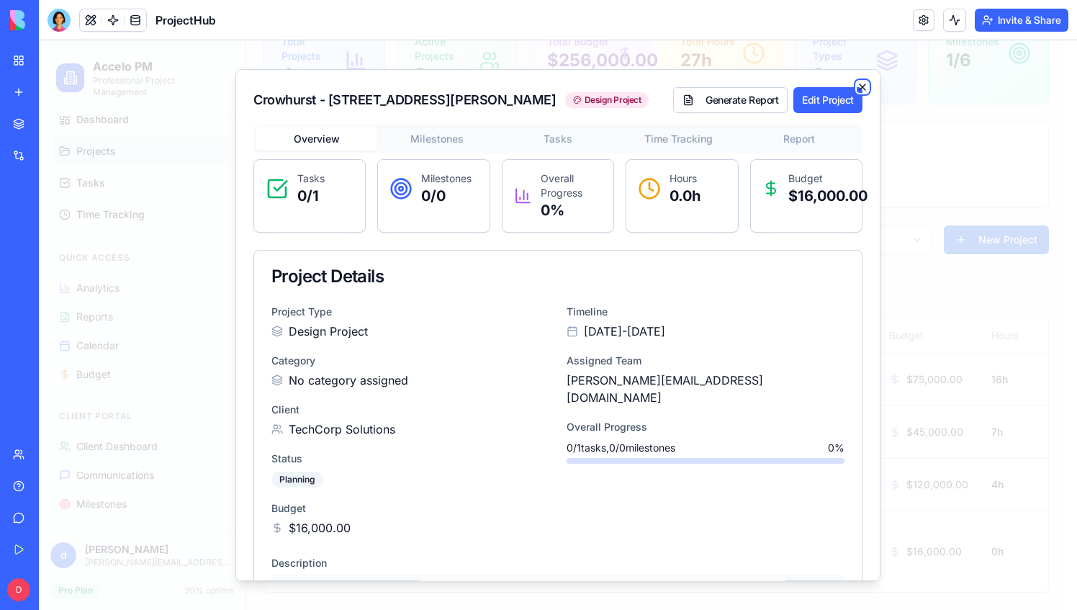
click at [857, 81] on icon "button" at bounding box center [863, 87] width 12 height 12
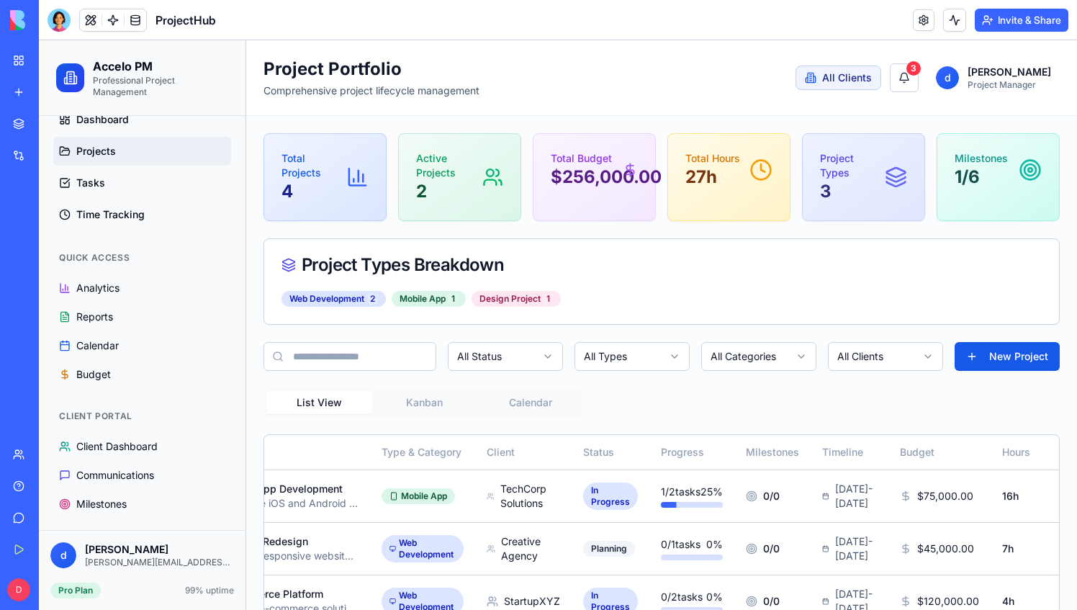
scroll to position [181, 0]
